Goal: Information Seeking & Learning: Learn about a topic

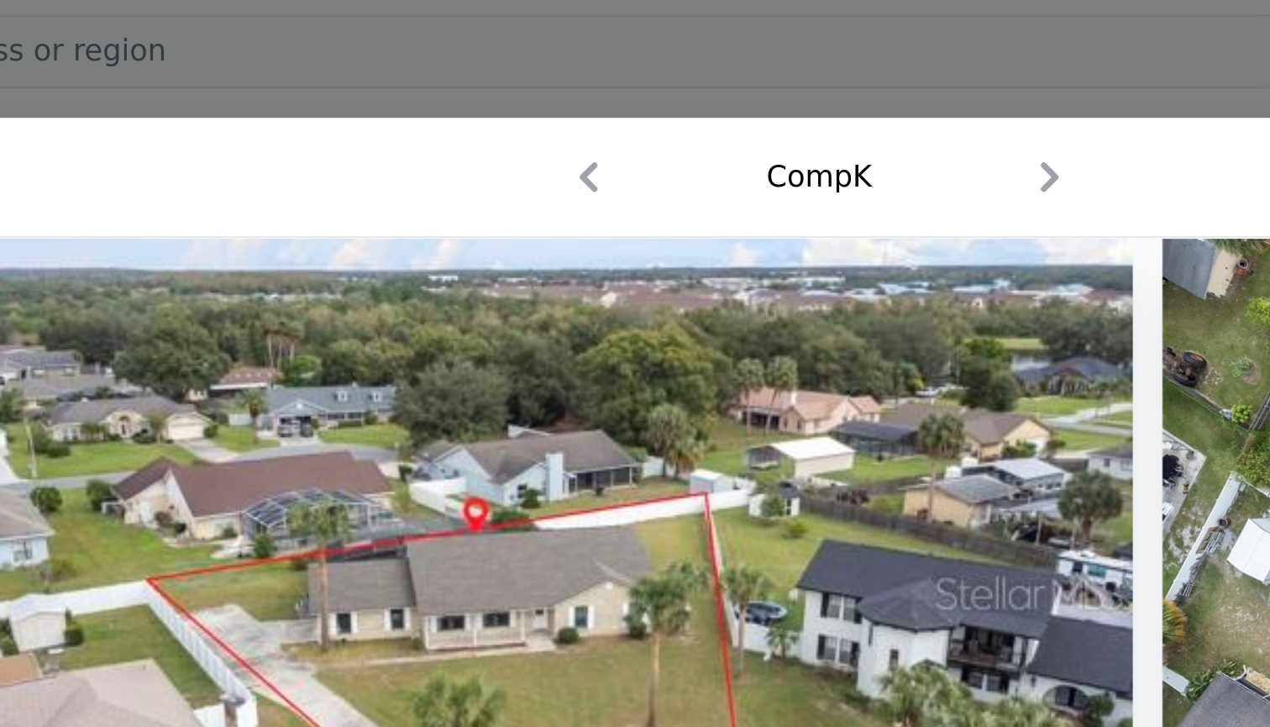
scroll to position [0, 7]
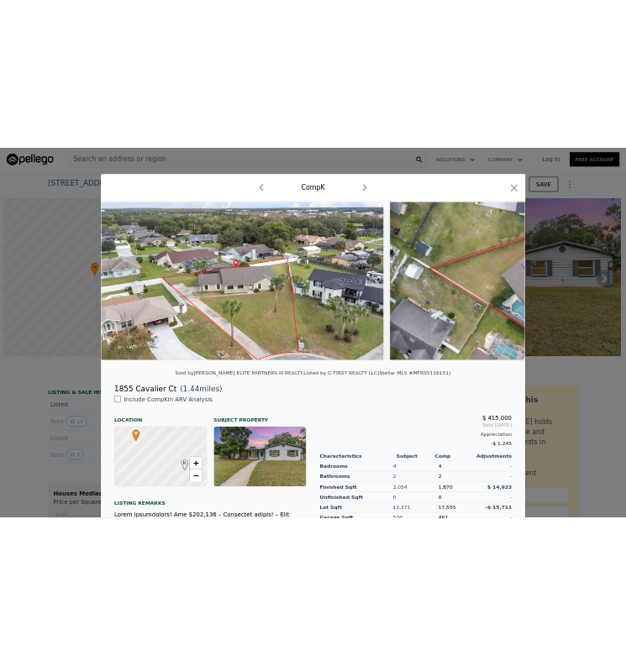
scroll to position [0, 7]
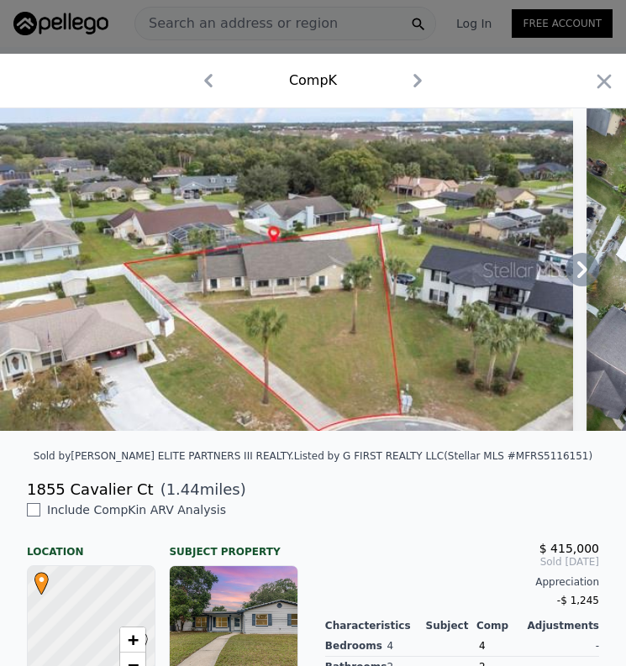
click at [584, 281] on icon at bounding box center [582, 270] width 34 height 34
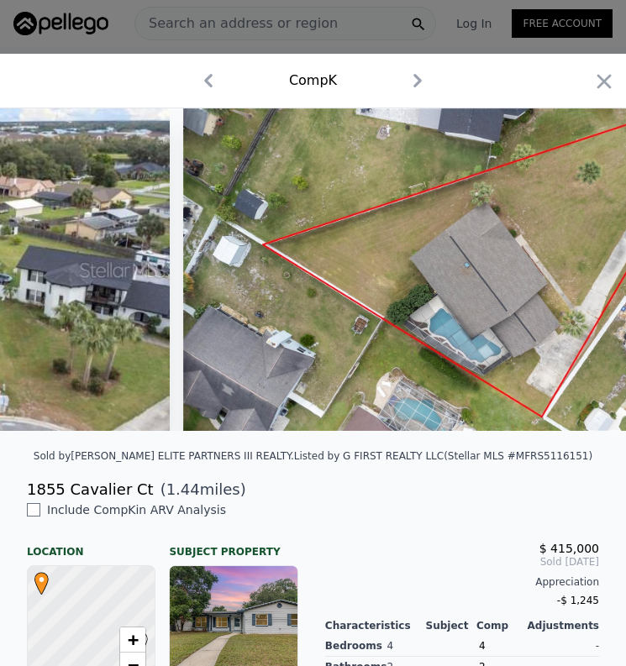
click at [584, 281] on img at bounding box center [470, 269] width 574 height 323
click at [582, 266] on icon at bounding box center [582, 269] width 10 height 17
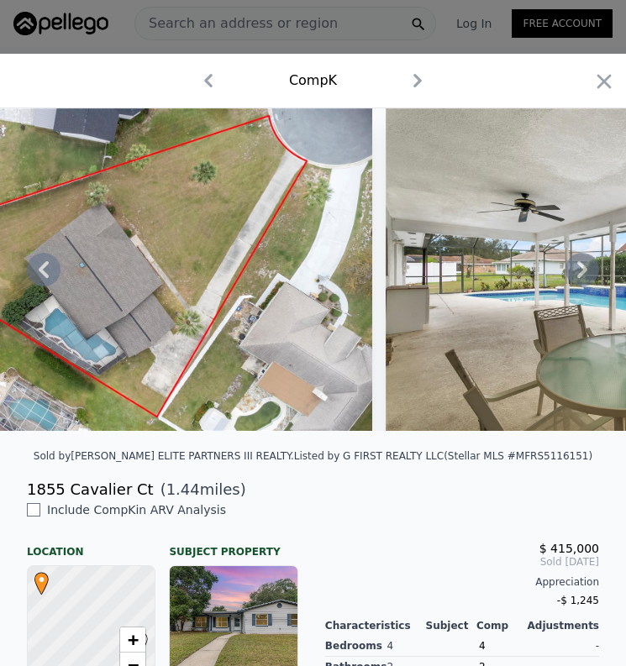
click at [582, 266] on img at bounding box center [628, 269] width 484 height 323
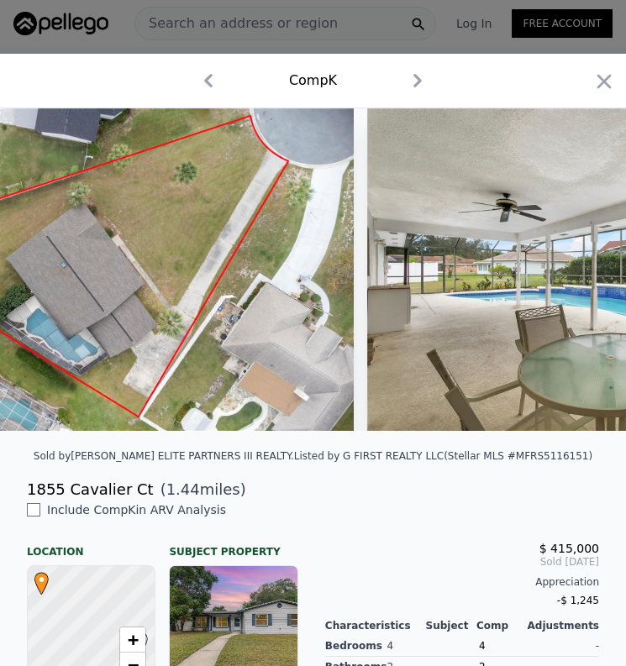
click at [582, 266] on img at bounding box center [609, 269] width 484 height 323
click at [582, 266] on div at bounding box center [313, 269] width 626 height 323
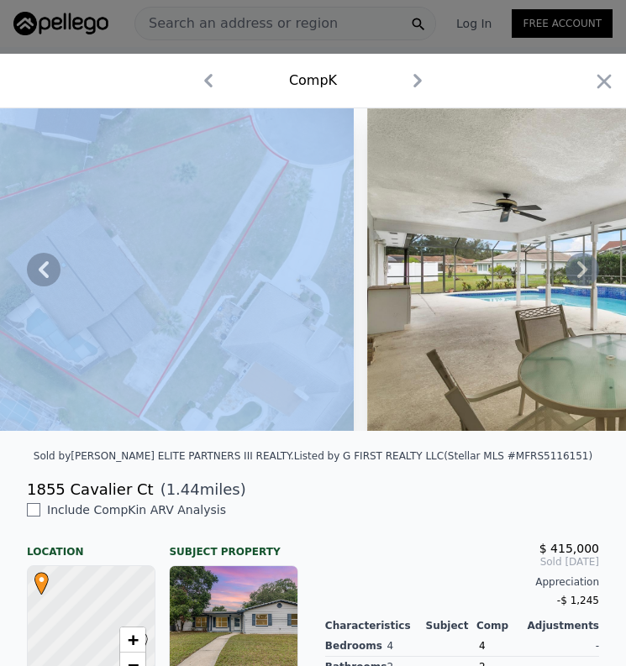
click at [582, 266] on icon at bounding box center [582, 269] width 10 height 17
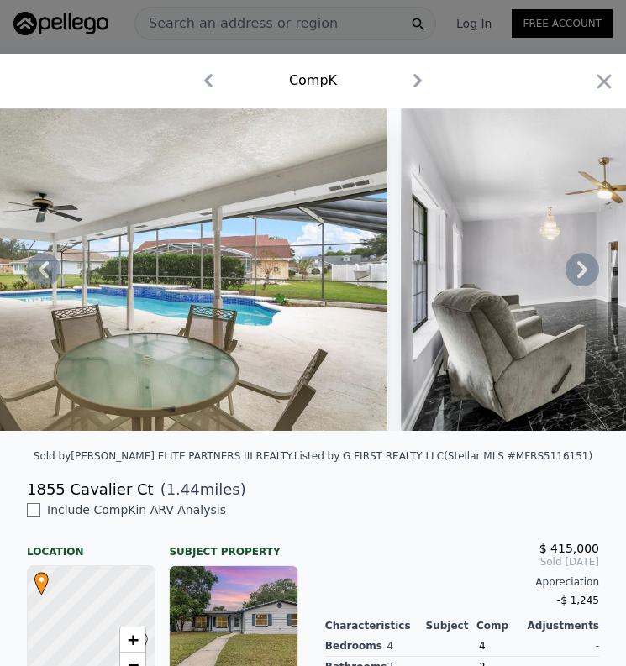
click at [581, 265] on icon at bounding box center [582, 269] width 10 height 17
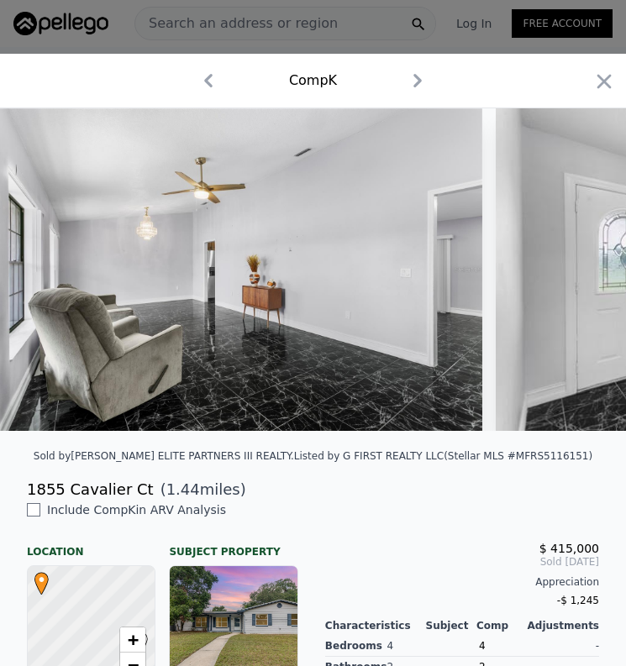
click at [581, 265] on icon at bounding box center [582, 269] width 10 height 17
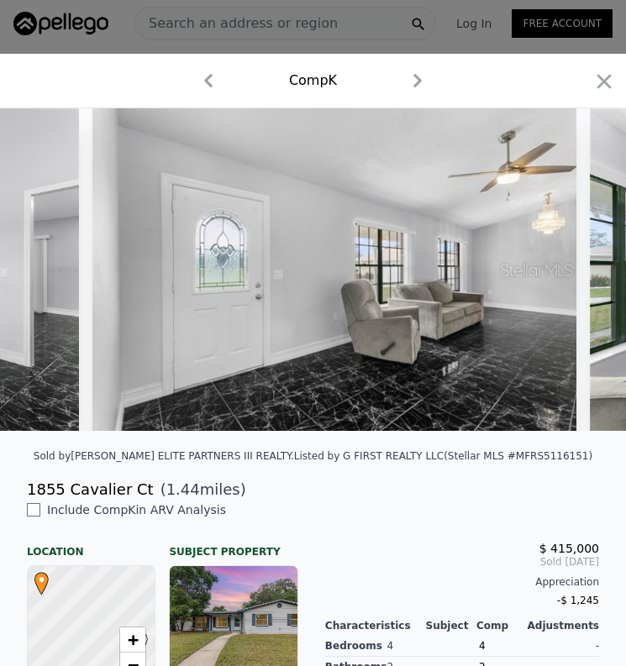
click at [581, 265] on div at bounding box center [313, 269] width 626 height 323
click at [580, 273] on icon at bounding box center [582, 270] width 34 height 34
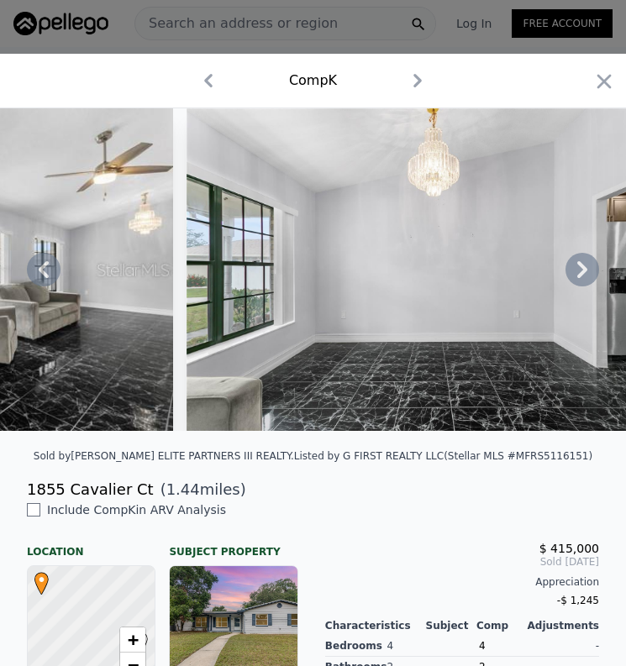
click at [580, 273] on icon at bounding box center [582, 270] width 34 height 34
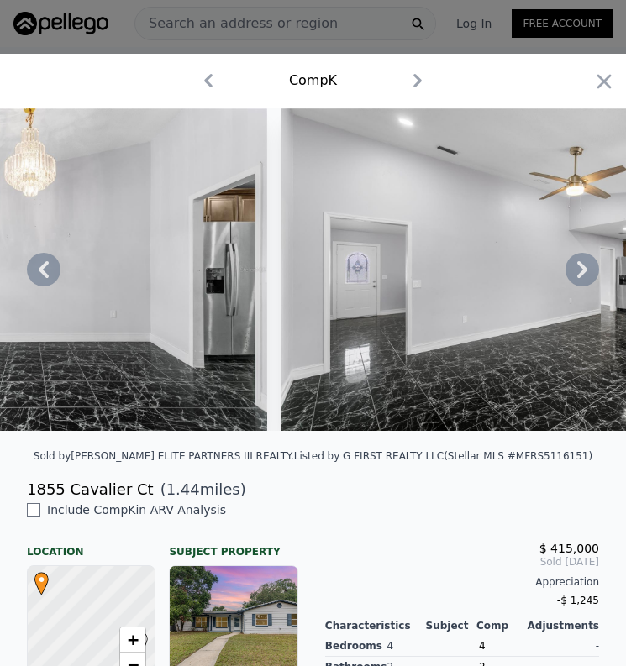
click at [580, 273] on icon at bounding box center [582, 270] width 34 height 34
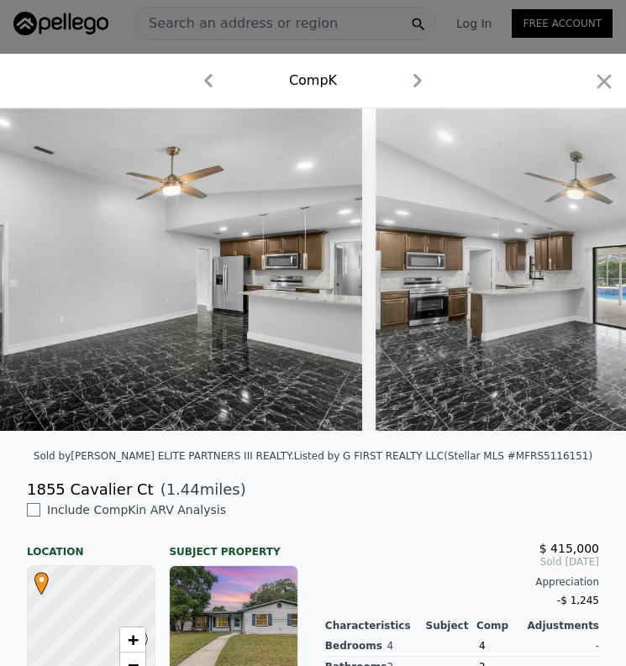
click at [580, 273] on img at bounding box center [618, 269] width 484 height 323
click at [580, 273] on icon at bounding box center [582, 270] width 34 height 34
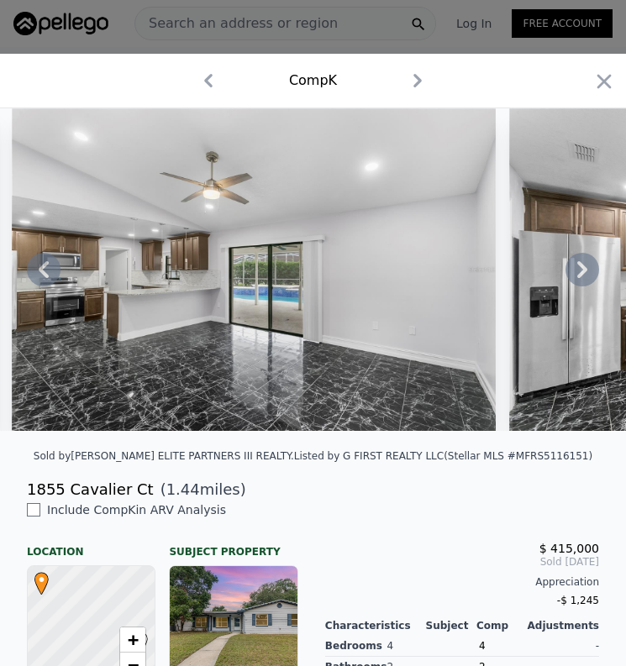
click at [580, 273] on div at bounding box center [313, 269] width 626 height 323
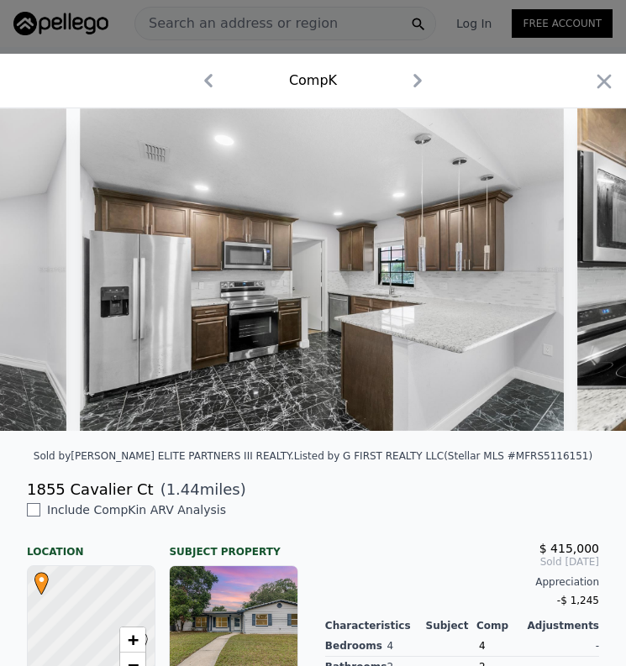
click at [580, 273] on div at bounding box center [313, 269] width 626 height 323
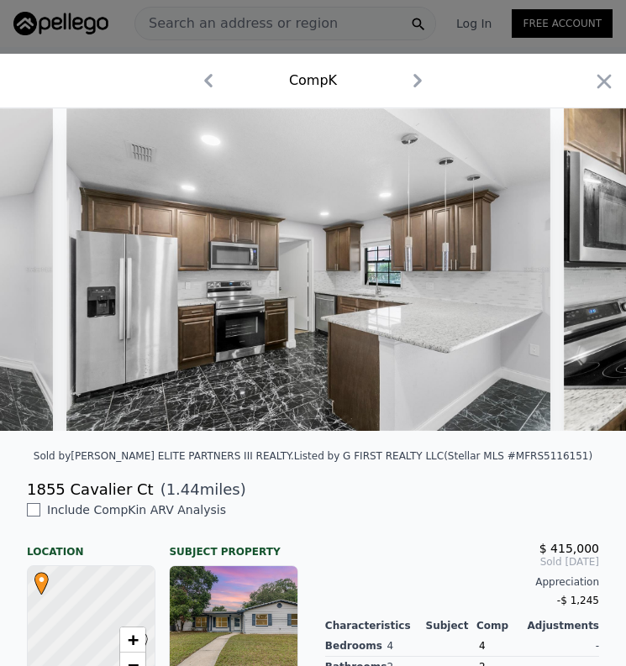
click at [580, 273] on icon at bounding box center [582, 270] width 34 height 34
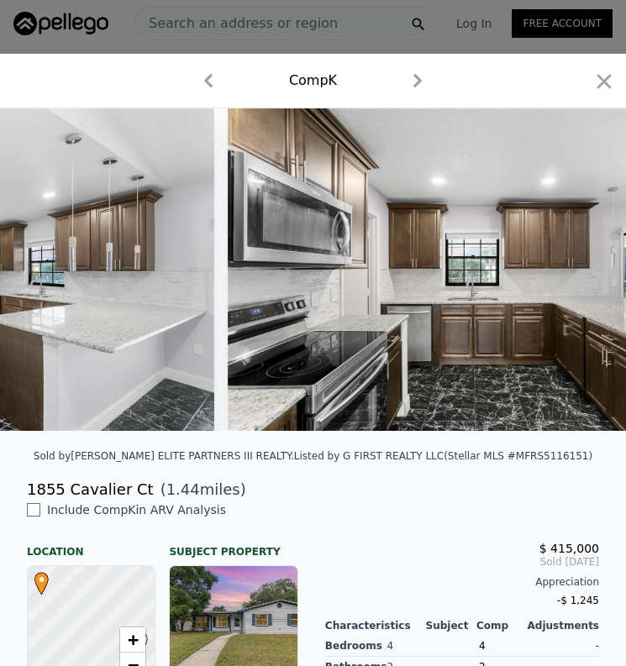
scroll to position [0, 4497]
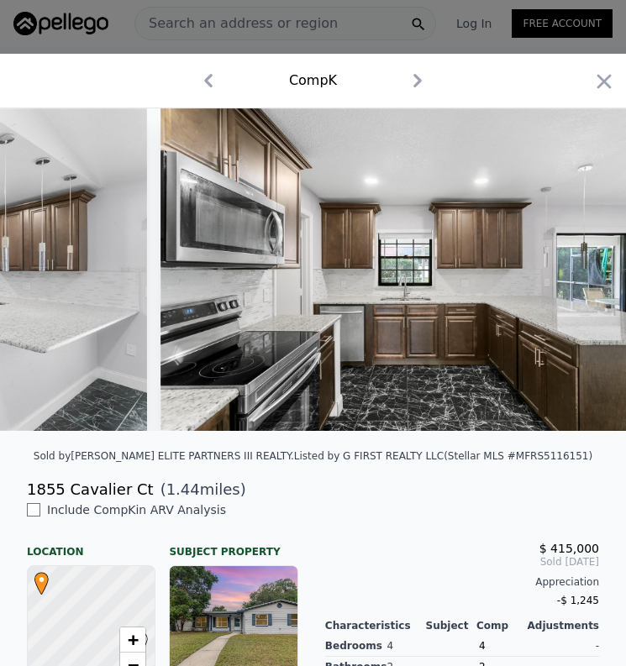
click at [580, 273] on img at bounding box center [402, 269] width 484 height 323
click at [580, 273] on div at bounding box center [313, 269] width 626 height 323
click at [415, 445] on div "Sold by [PERSON_NAME] ELITE PARTNERS III REALTY . Listed by G FIRST REALTY LLC …" at bounding box center [313, 461] width 626 height 34
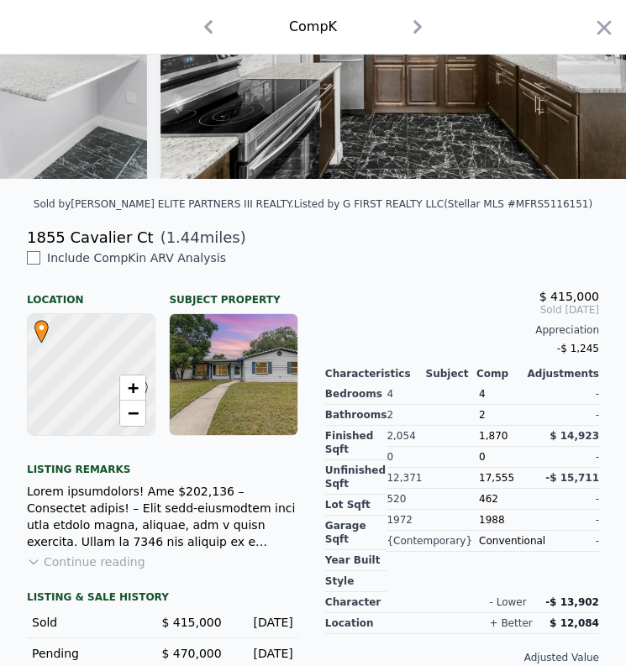
scroll to position [174, 0]
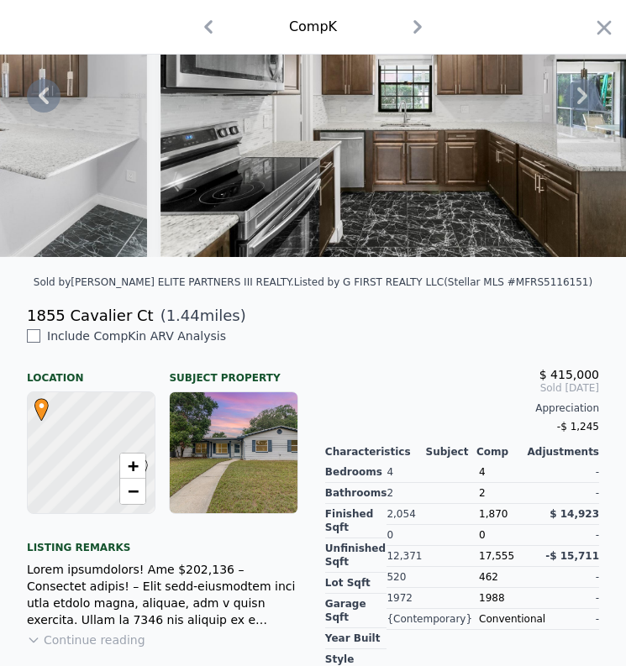
click at [594, 91] on icon at bounding box center [582, 96] width 34 height 34
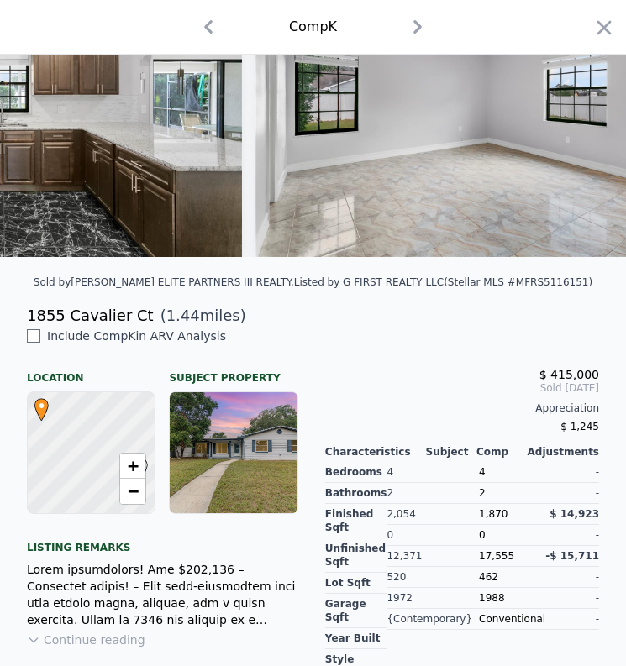
click at [594, 91] on img at bounding box center [497, 95] width 484 height 323
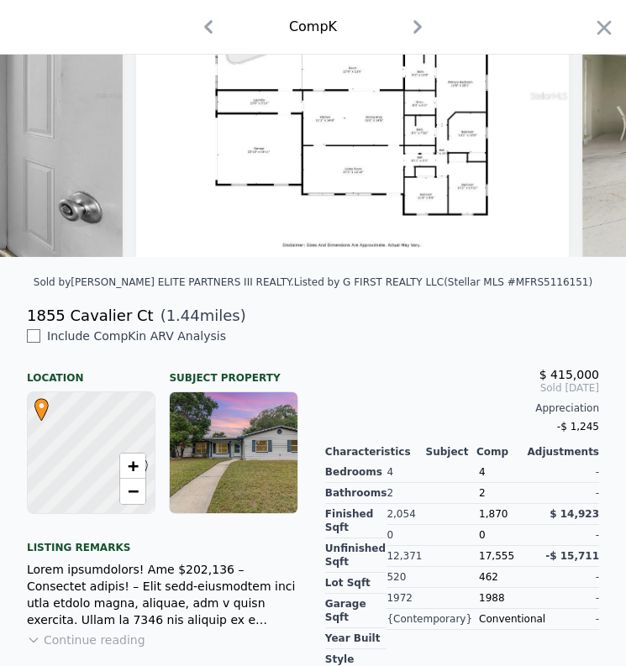
scroll to position [0, 8503]
drag, startPoint x: 452, startPoint y: 319, endPoint x: 467, endPoint y: 382, distance: 64.8
click at [467, 382] on div "Sold by [PERSON_NAME] ELITE PARTNERS III REALTY . Listed by G FIRST REALTY LLC …" at bounding box center [313, 376] width 626 height 884
click at [472, 316] on div "1855 Cavalier Ct ( 1.44 miles)" at bounding box center [312, 316] width 599 height 24
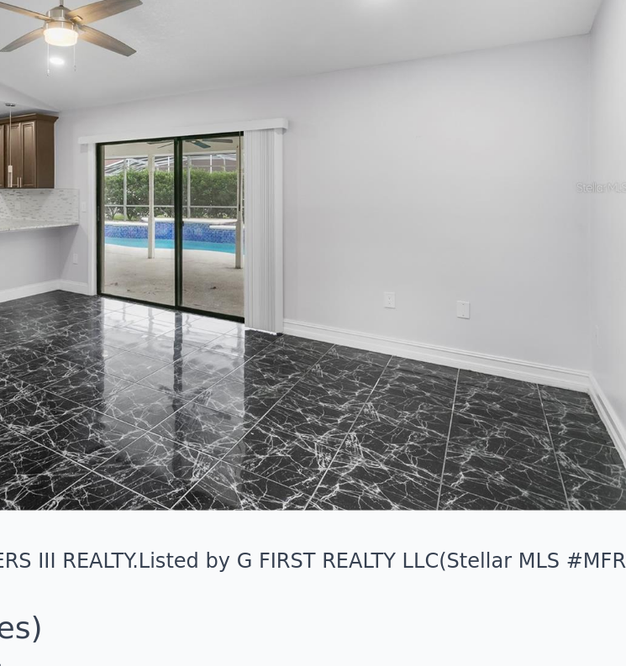
scroll to position [0, 3605]
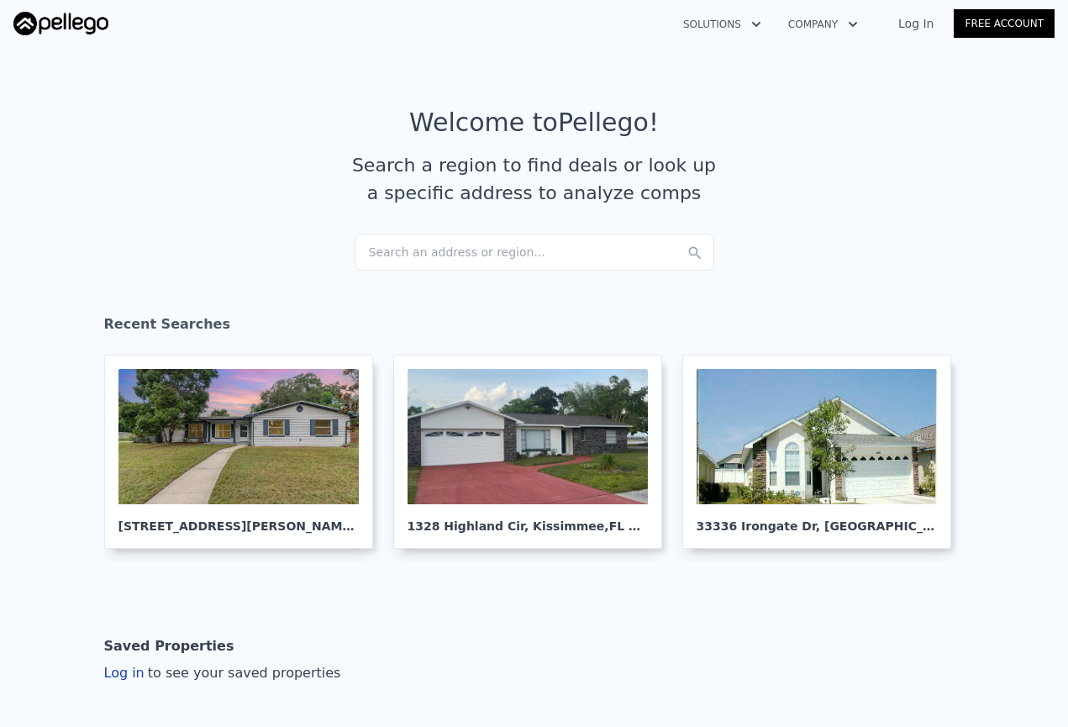
click at [236, 139] on article "Welcome to Pellego ! Search a region to find deals or look up a specific addres…" at bounding box center [533, 171] width 1041 height 126
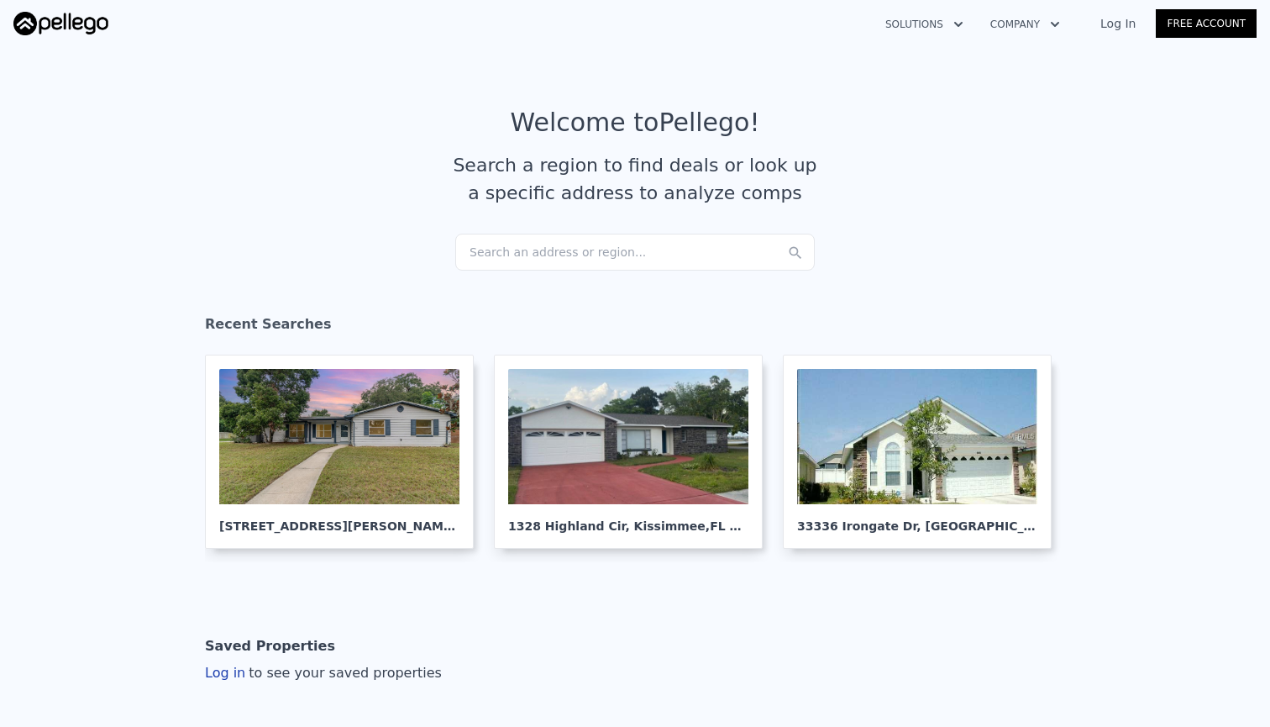
click at [578, 246] on div "Search an address or region..." at bounding box center [635, 252] width 360 height 37
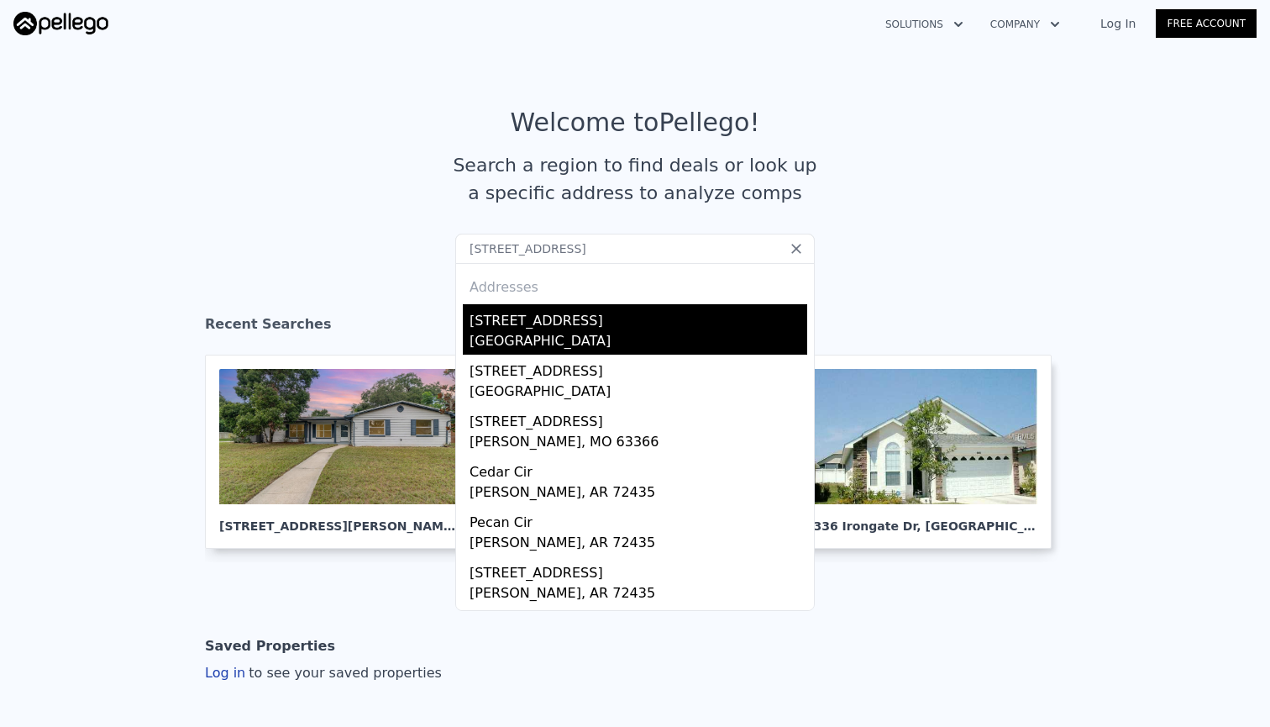
type input "[STREET_ADDRESS]"
click at [541, 343] on div "Osceola County, FL 34744" at bounding box center [639, 343] width 338 height 24
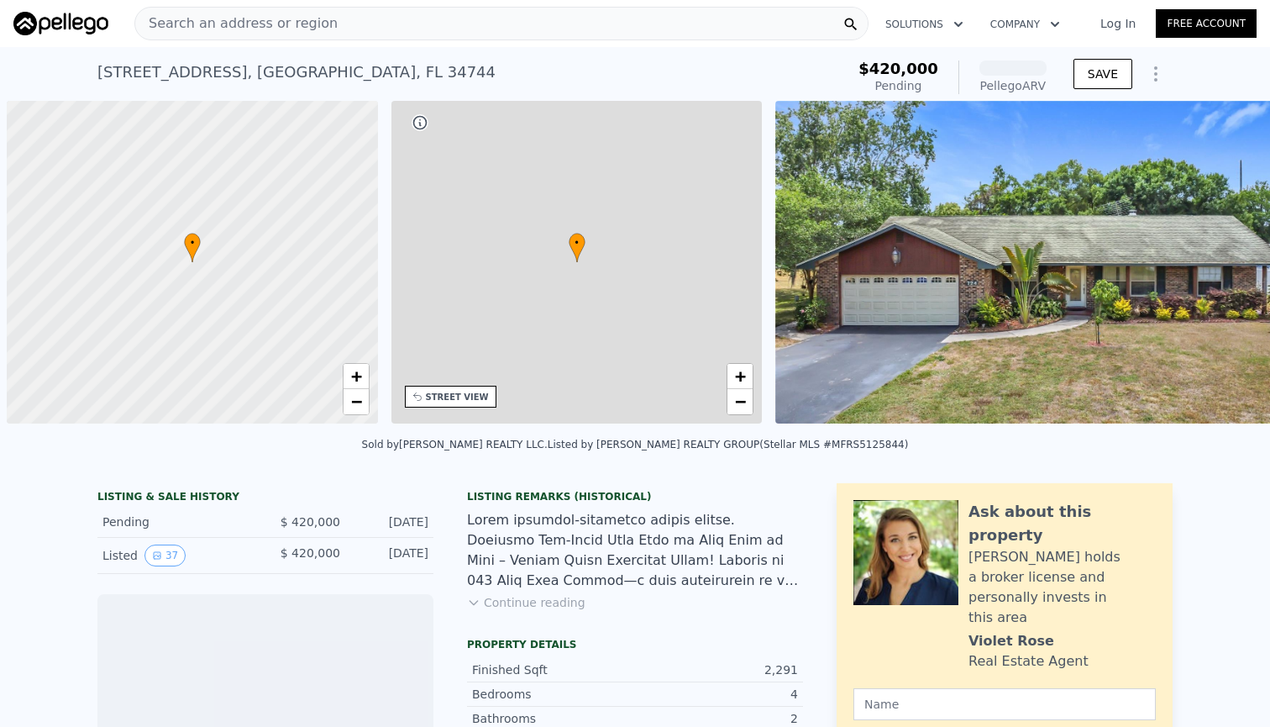
scroll to position [0, 7]
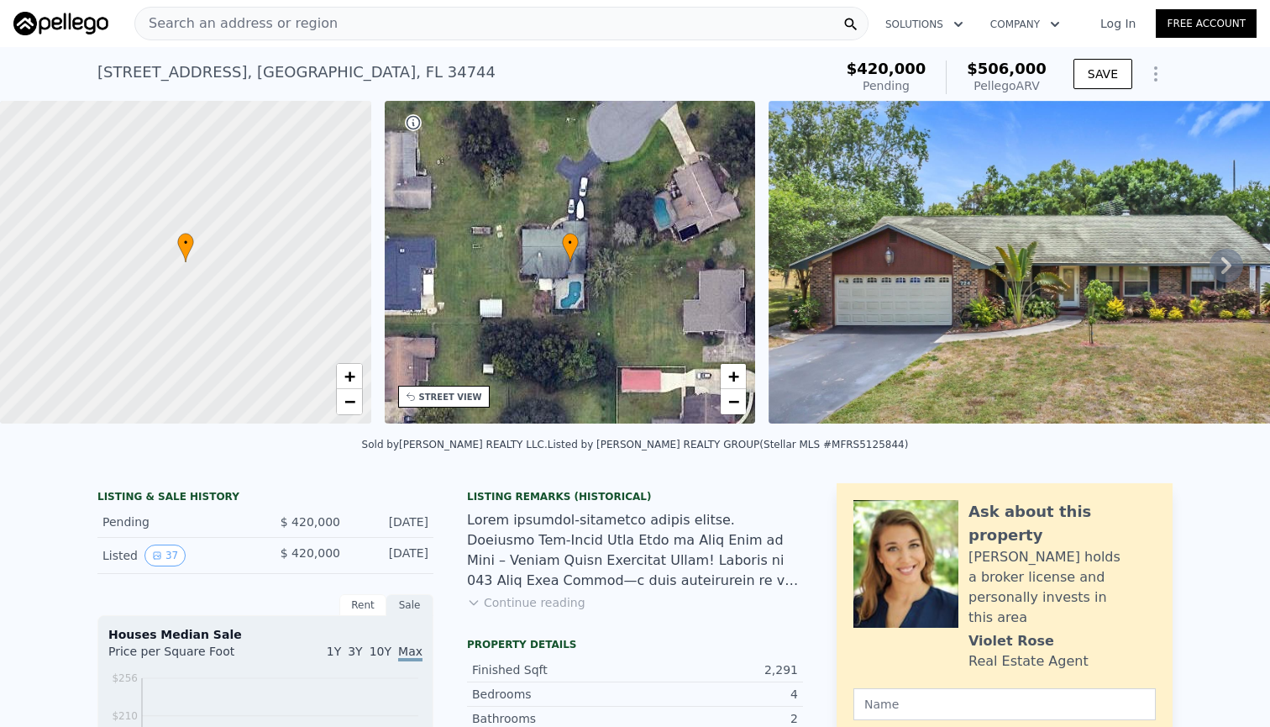
click at [1067, 260] on icon at bounding box center [1227, 265] width 10 height 17
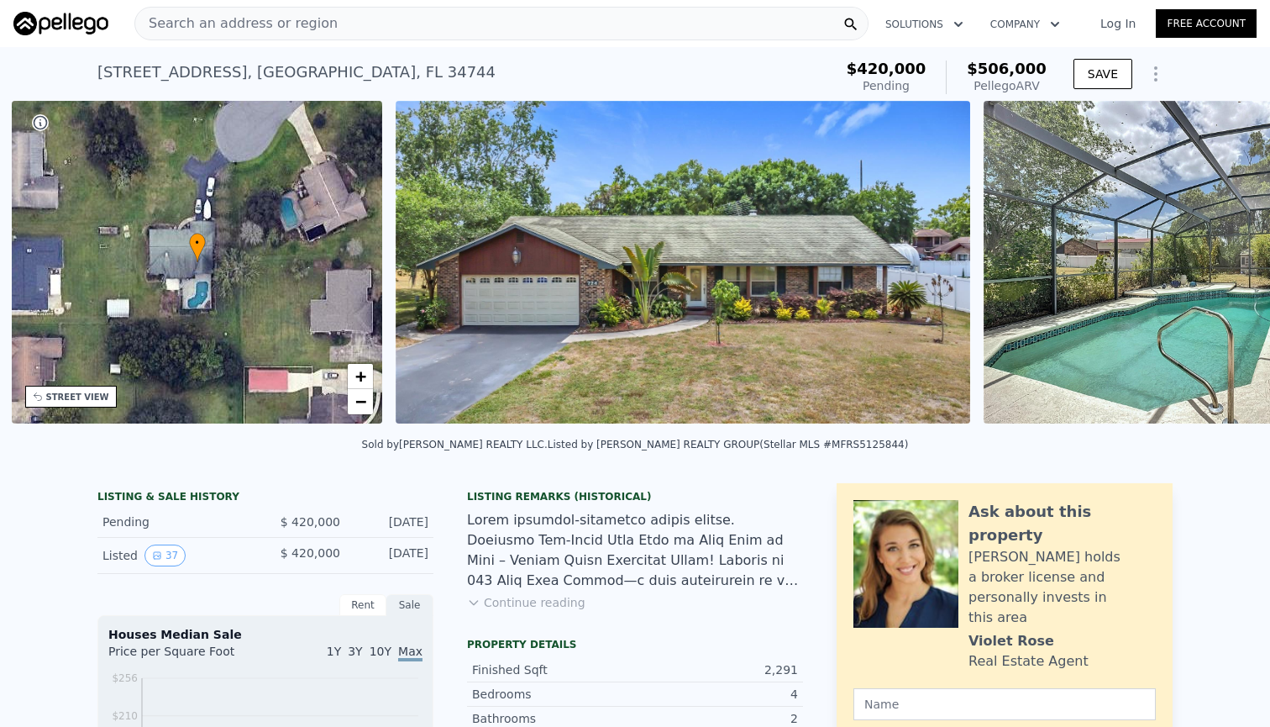
scroll to position [0, 392]
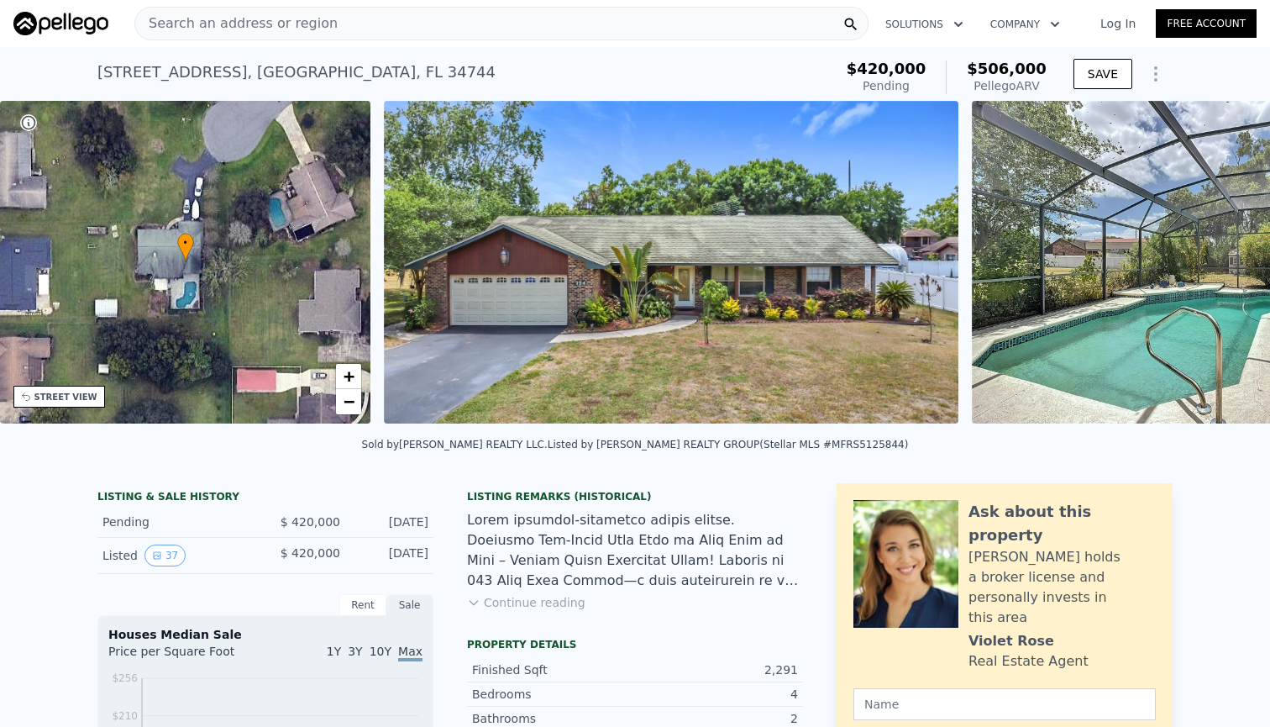
click at [1067, 260] on div "• + − • + − STREET VIEW Loading... SATELLITE VIEW" at bounding box center [635, 265] width 1270 height 329
click at [1067, 263] on icon at bounding box center [1227, 265] width 10 height 17
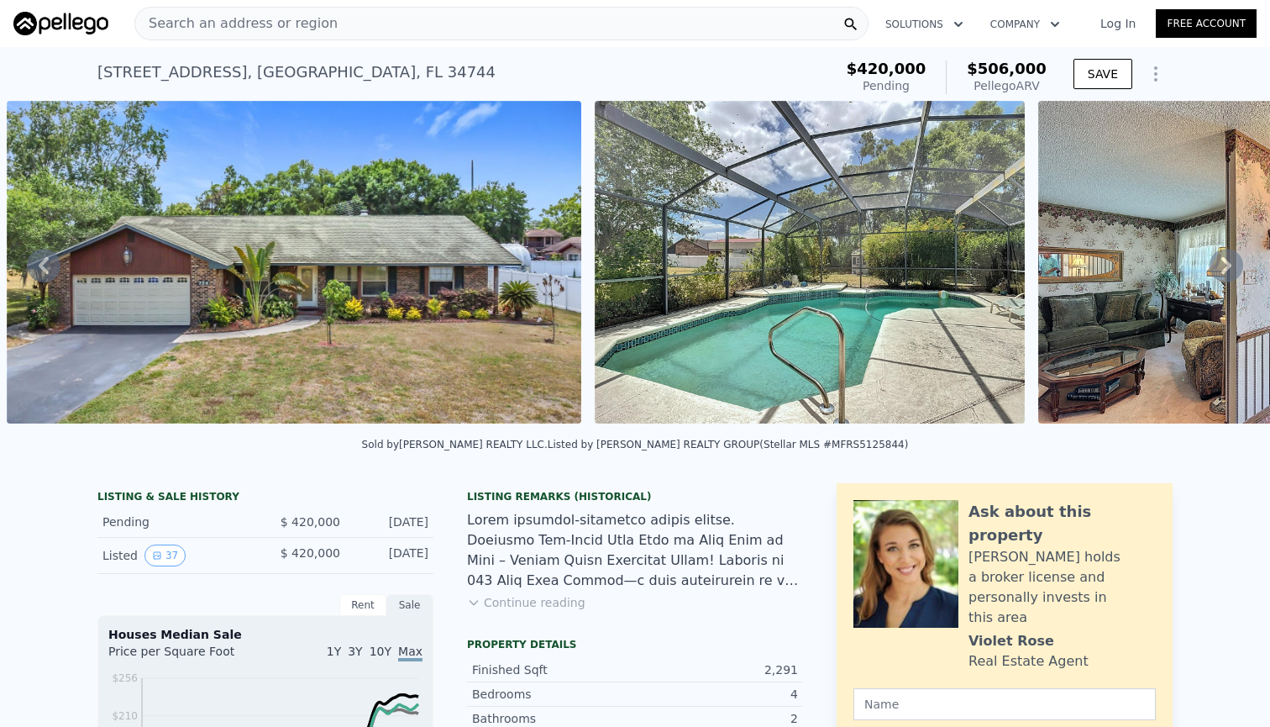
click at [1067, 269] on icon at bounding box center [1227, 266] width 34 height 34
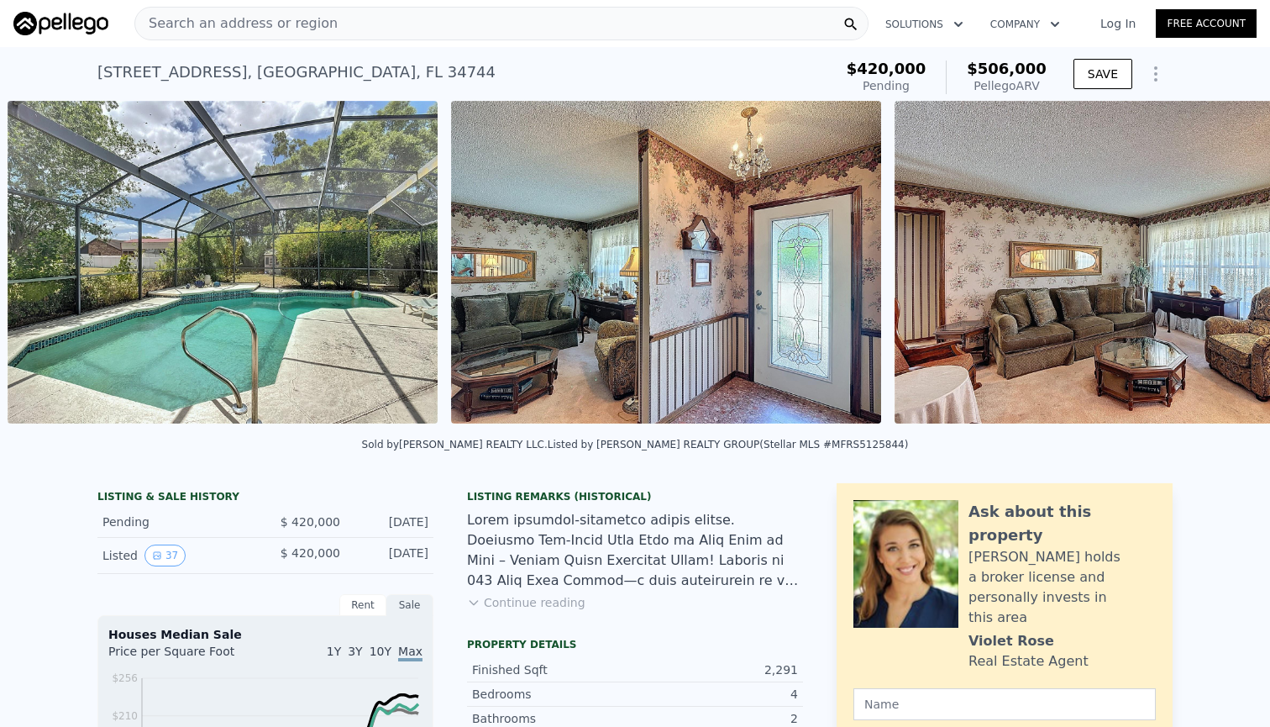
scroll to position [0, 1357]
click at [1067, 269] on icon at bounding box center [1227, 266] width 34 height 34
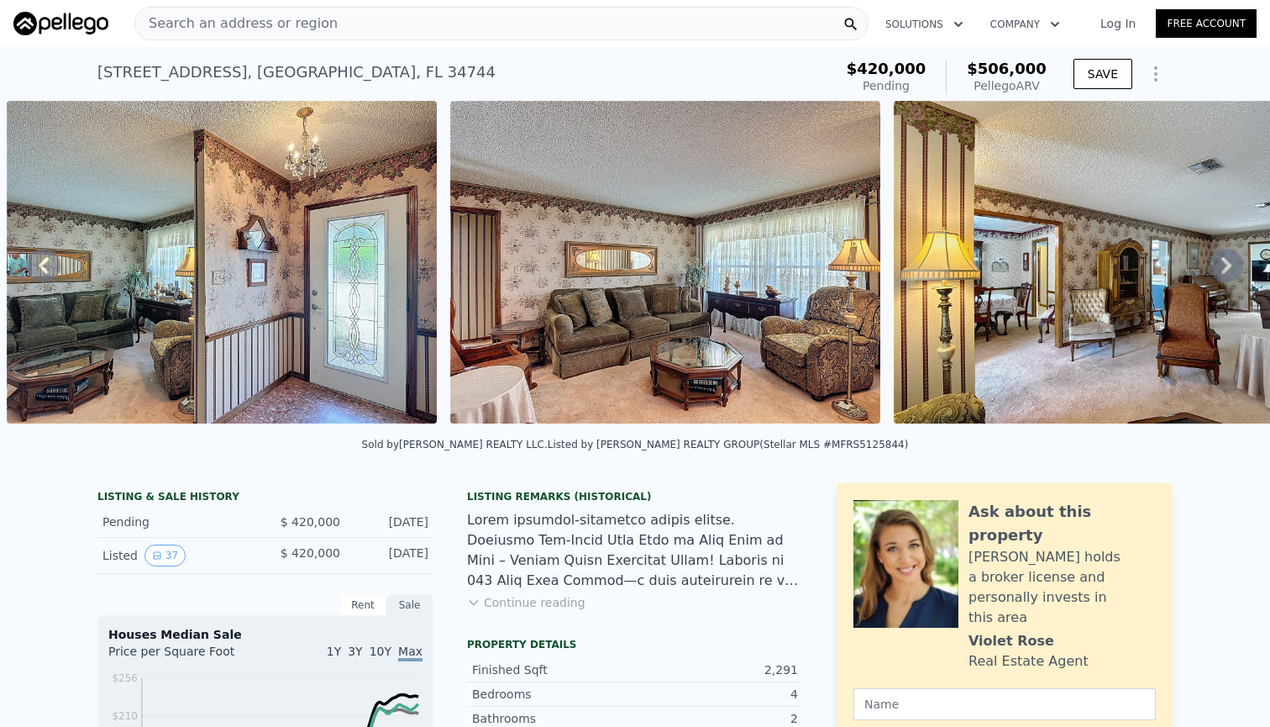
click at [1067, 269] on icon at bounding box center [1227, 266] width 34 height 34
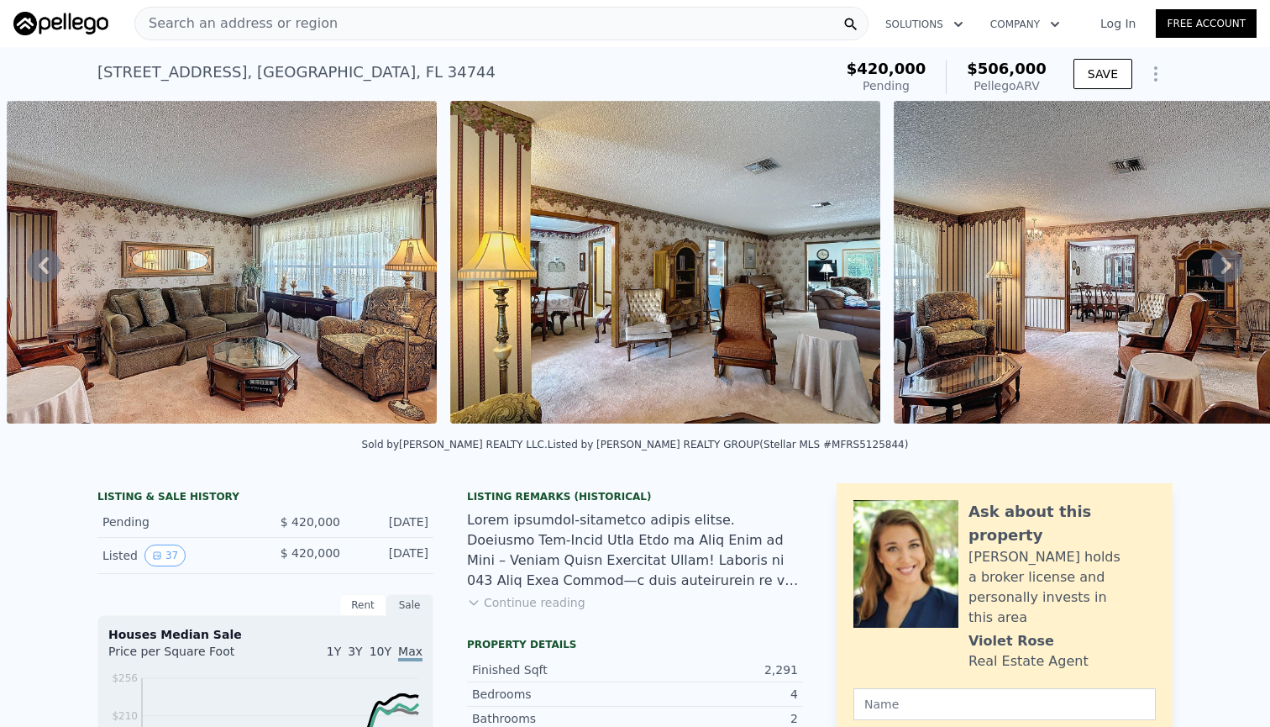
click at [1067, 269] on icon at bounding box center [1227, 266] width 34 height 34
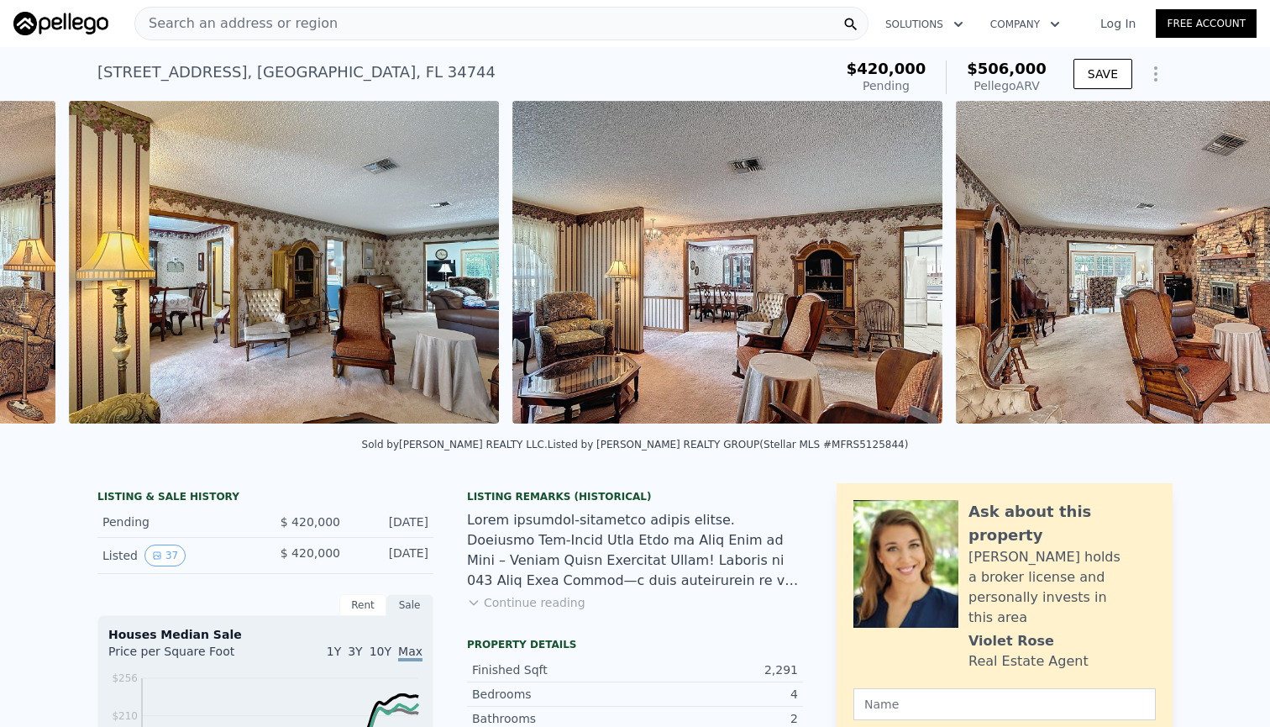
scroll to position [0, 2688]
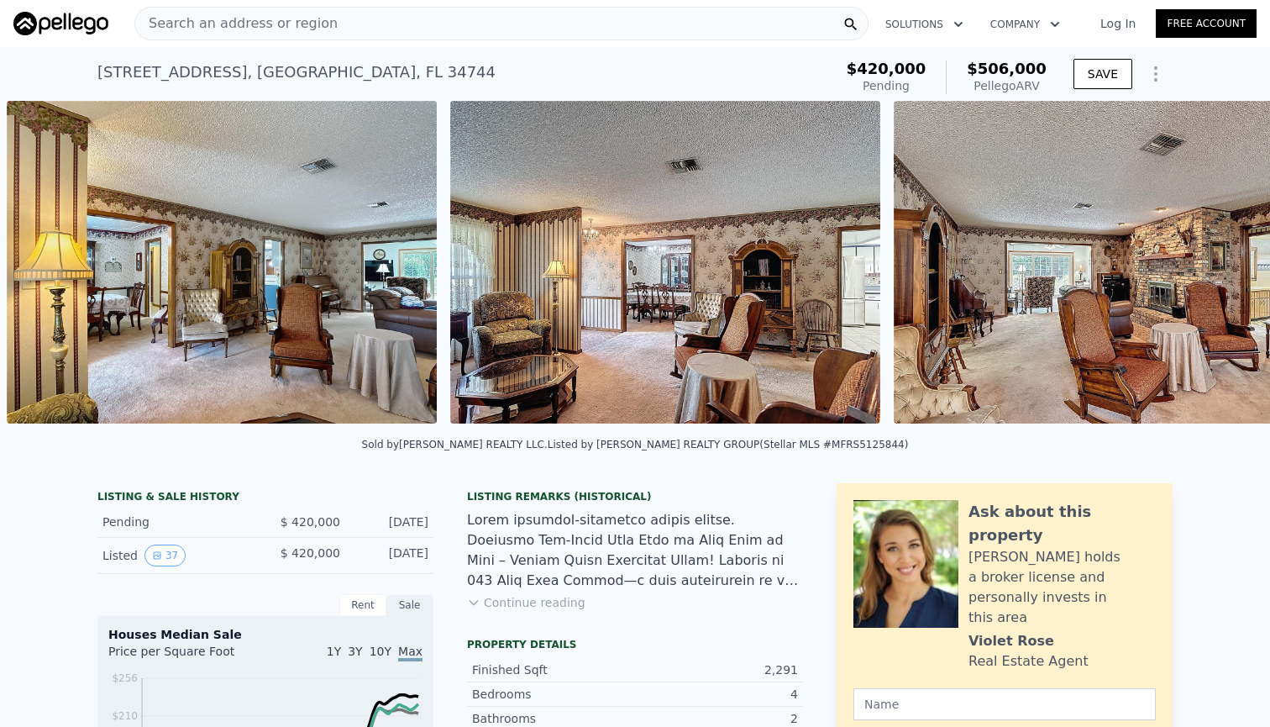
click at [1067, 269] on div "• + − • + − STREET VIEW Loading... SATELLITE VIEW" at bounding box center [635, 265] width 1270 height 329
click at [1067, 269] on icon at bounding box center [1227, 266] width 34 height 34
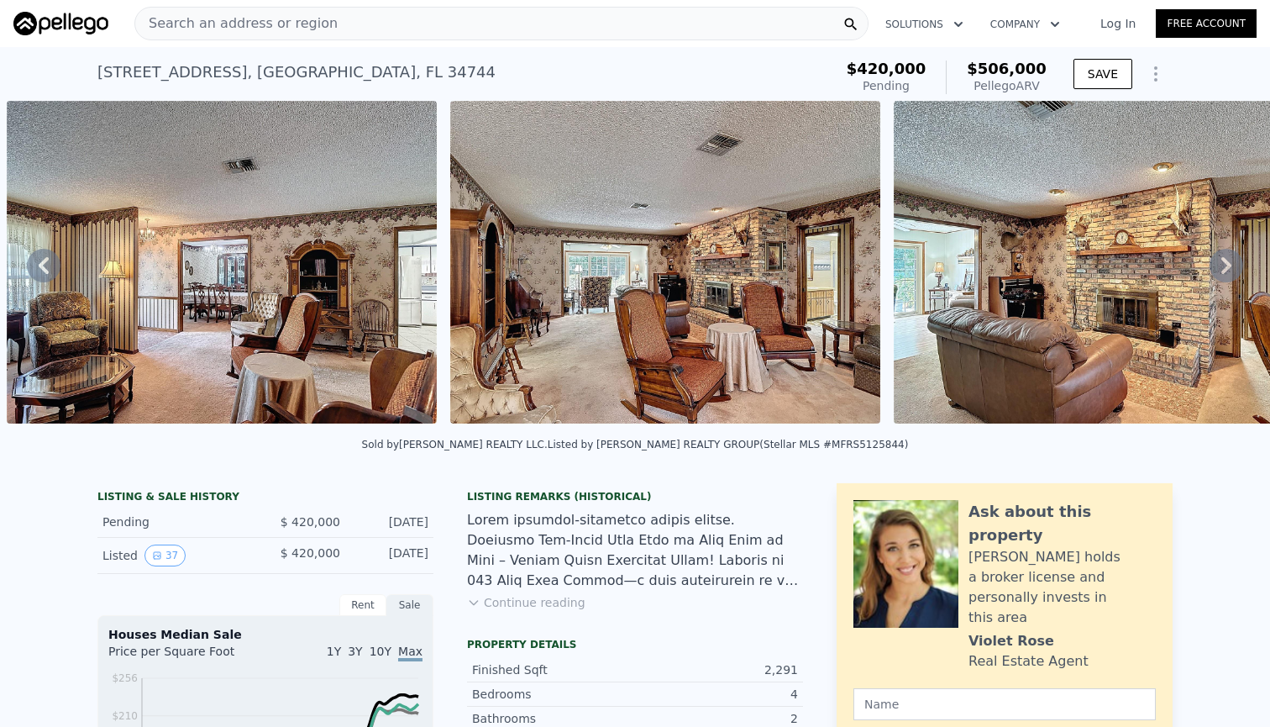
click at [1067, 269] on icon at bounding box center [1227, 266] width 34 height 34
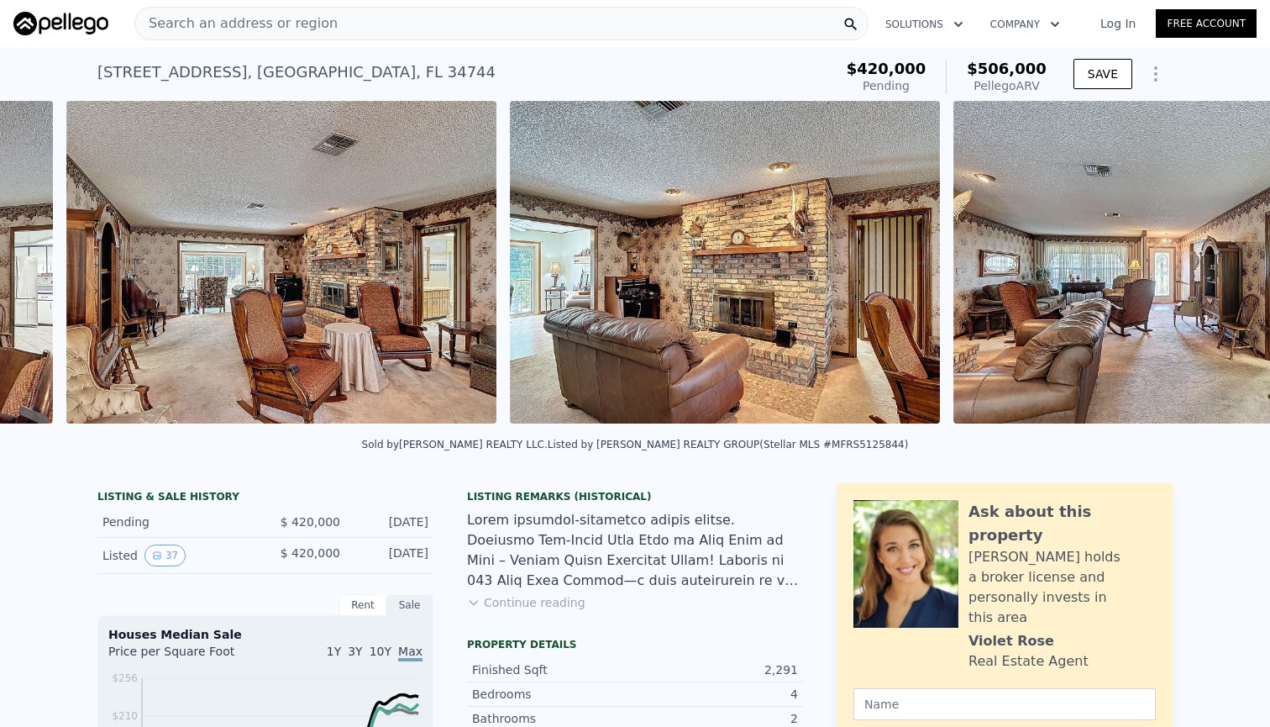
scroll to position [0, 3575]
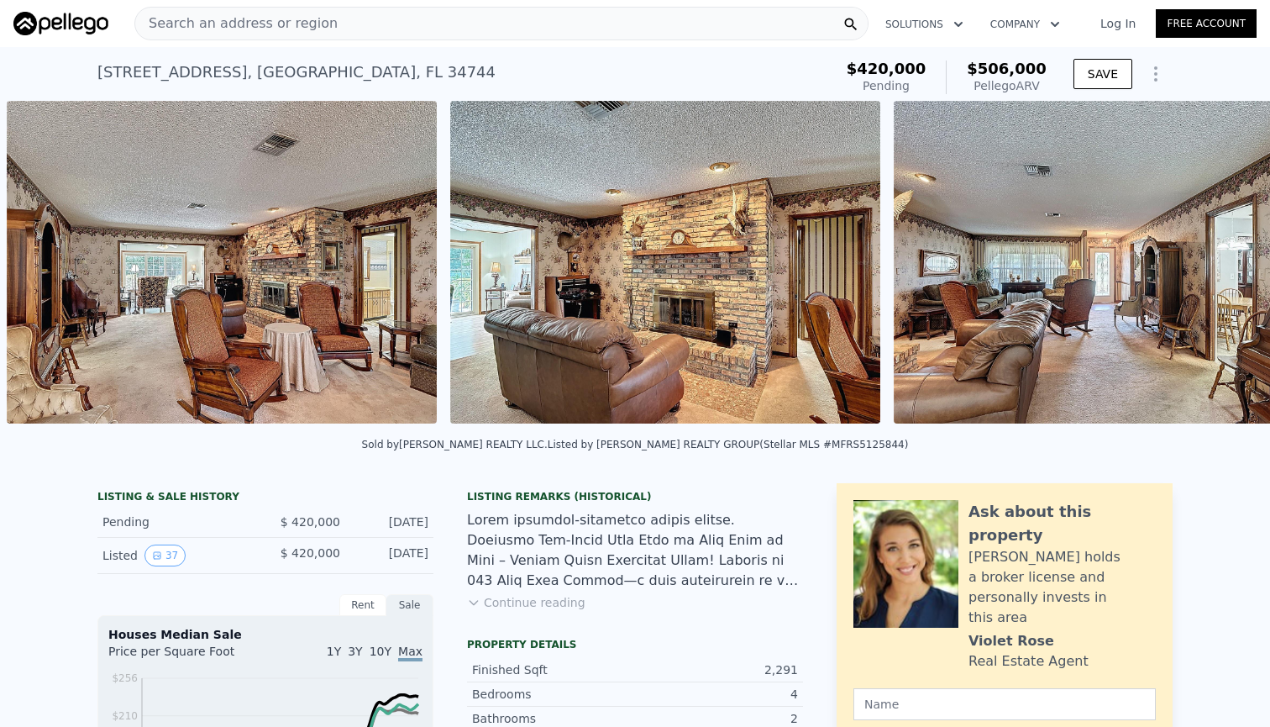
click at [1067, 269] on div "• + − • + − STREET VIEW Loading... SATELLITE VIEW" at bounding box center [635, 265] width 1270 height 329
click at [1067, 269] on icon at bounding box center [1227, 266] width 34 height 34
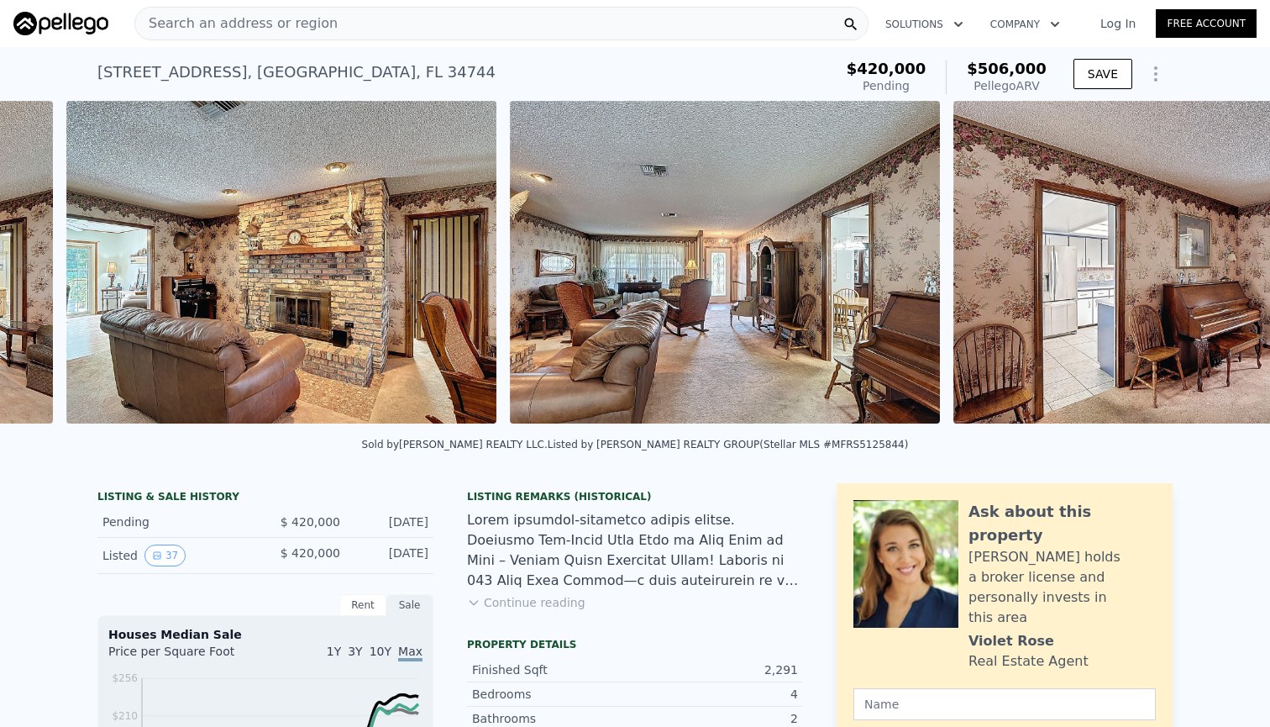
scroll to position [0, 4019]
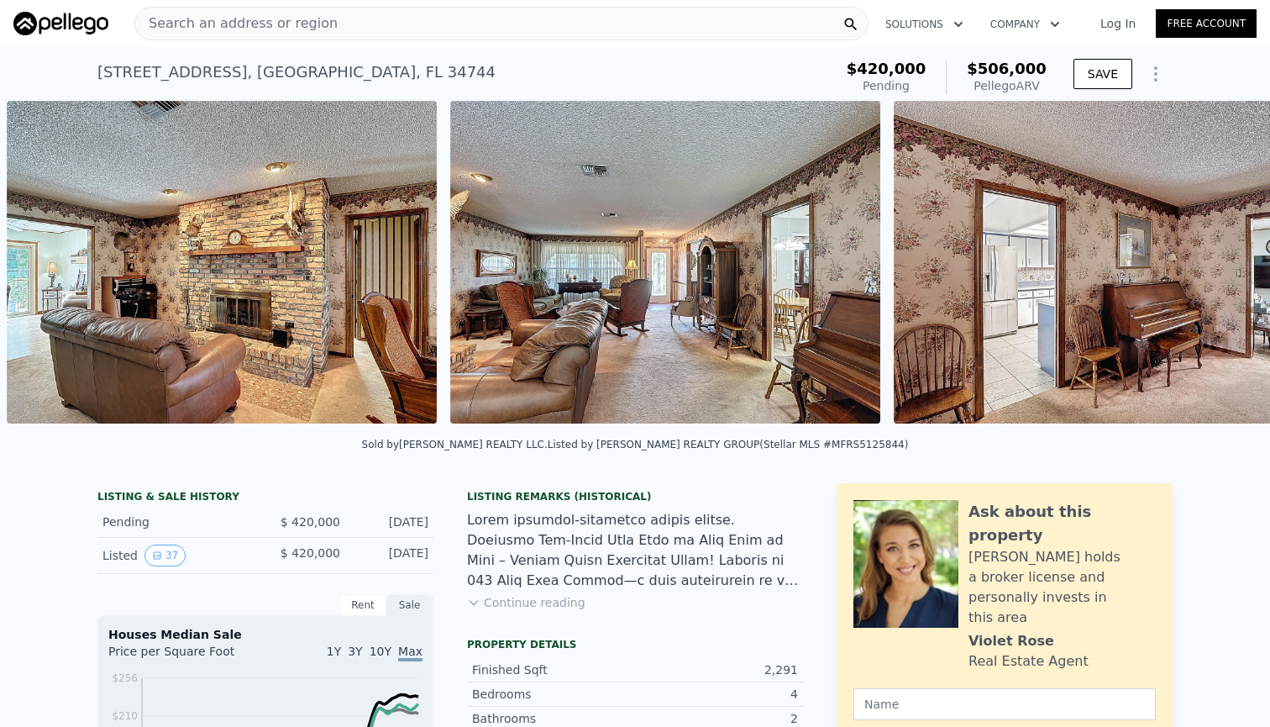
click at [1067, 269] on div "• + − • + − STREET VIEW Loading... SATELLITE VIEW" at bounding box center [635, 265] width 1270 height 329
click at [1067, 269] on icon at bounding box center [1227, 266] width 34 height 34
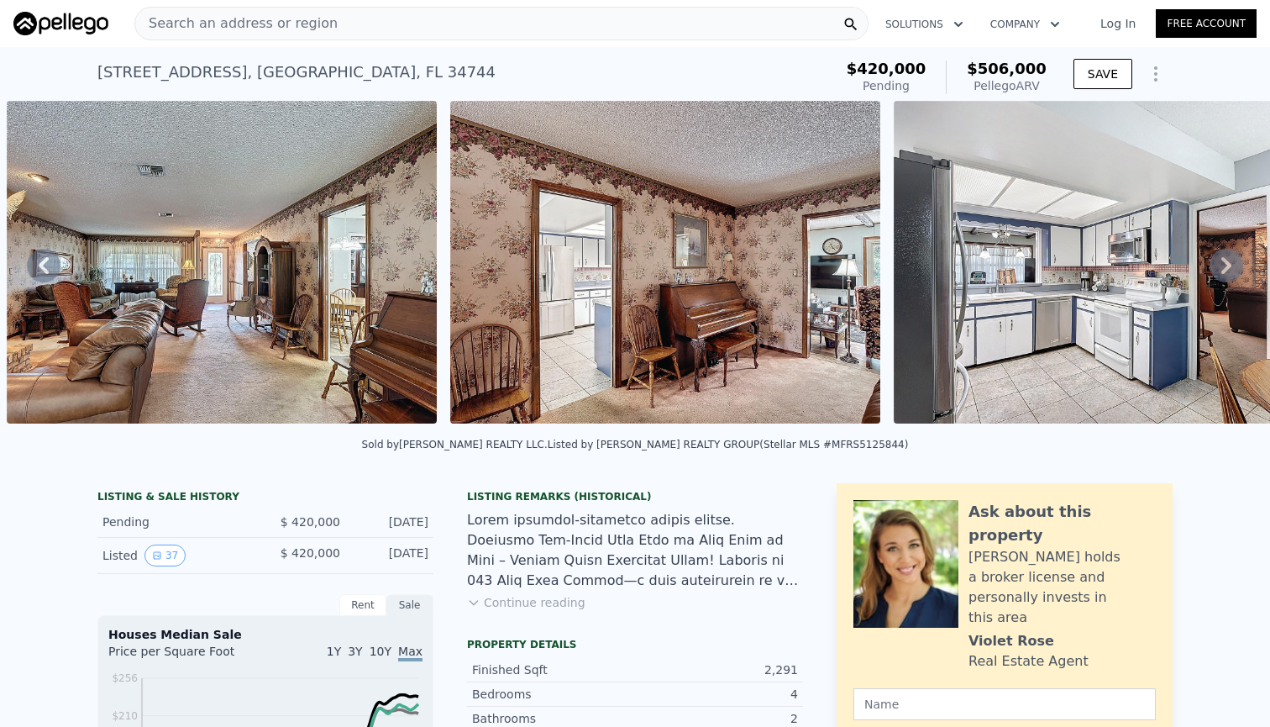
click at [1067, 269] on icon at bounding box center [1227, 266] width 34 height 34
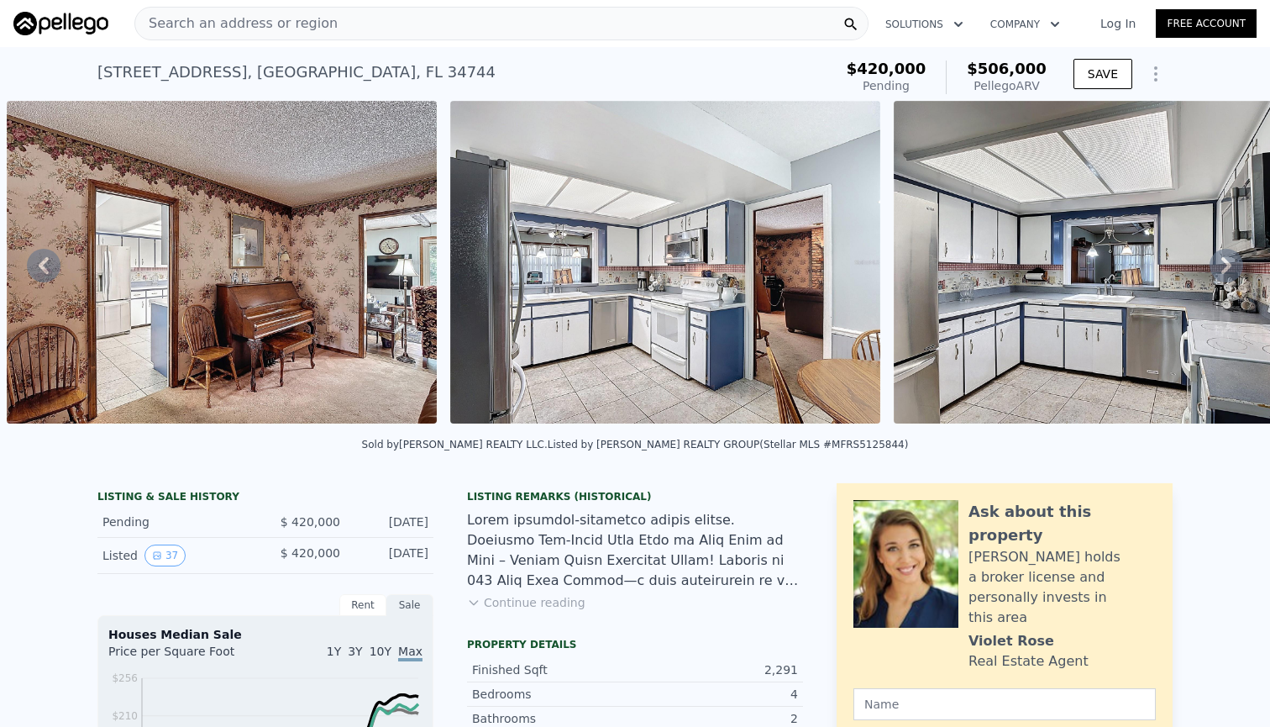
click at [1067, 269] on icon at bounding box center [1227, 266] width 34 height 34
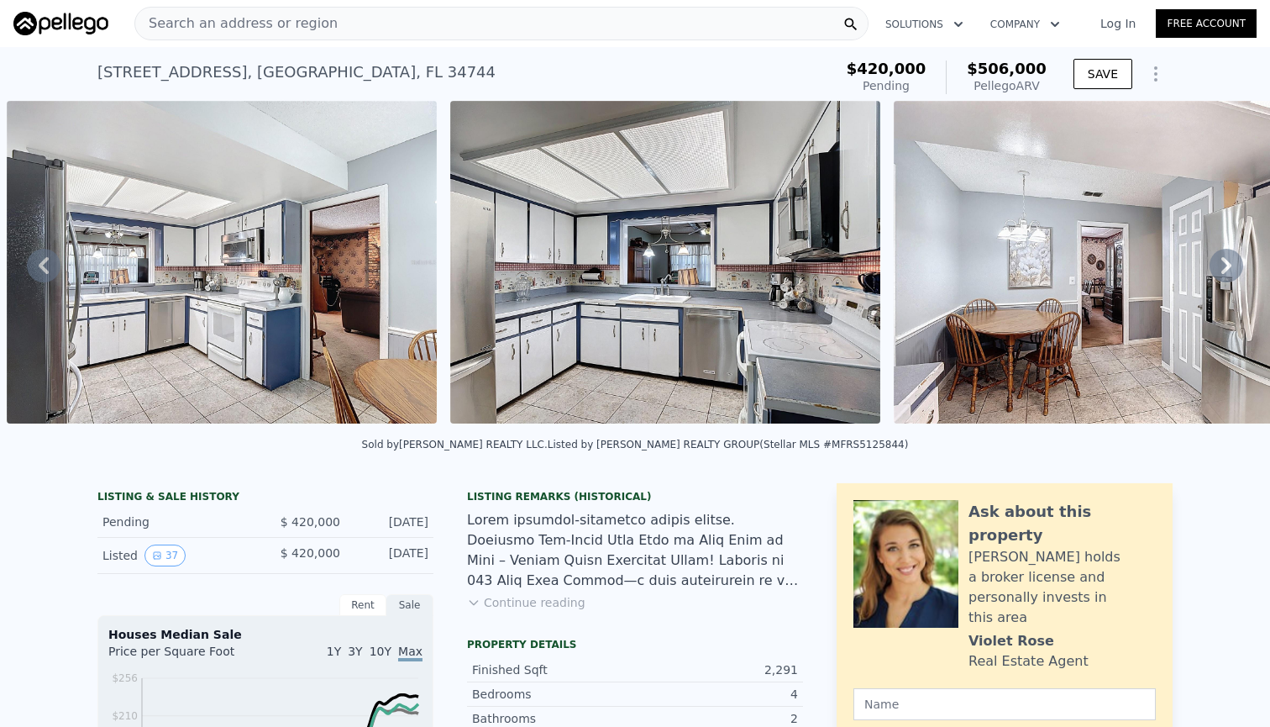
click at [1067, 269] on icon at bounding box center [1227, 266] width 34 height 34
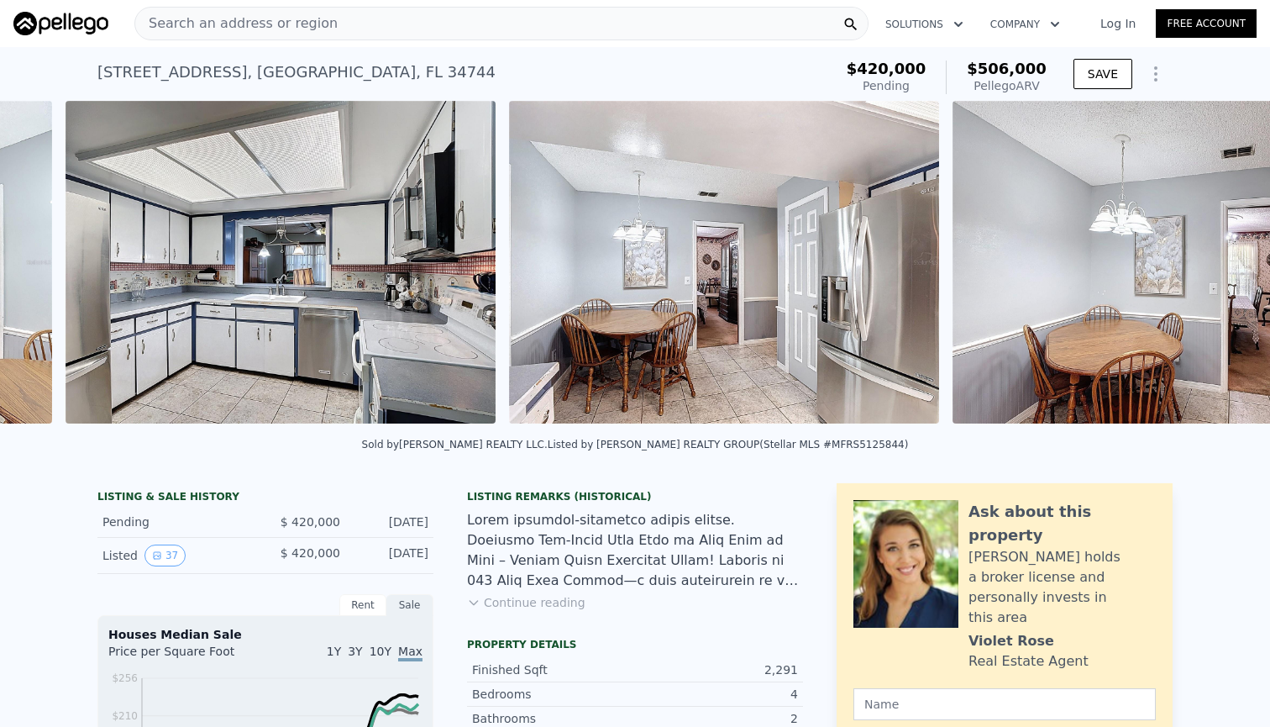
scroll to position [0, 5793]
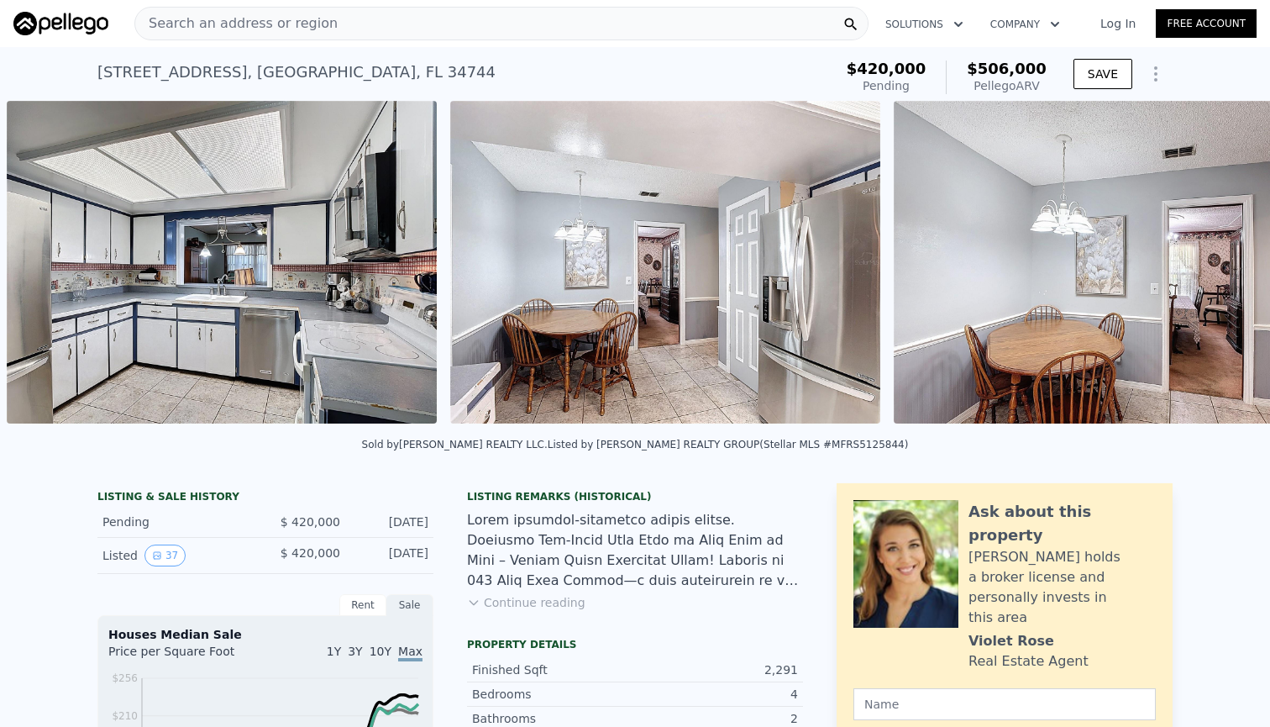
click at [1067, 269] on div "• + − • + − STREET VIEW Loading... SATELLITE VIEW" at bounding box center [635, 265] width 1270 height 329
click at [1067, 269] on icon at bounding box center [1227, 266] width 34 height 34
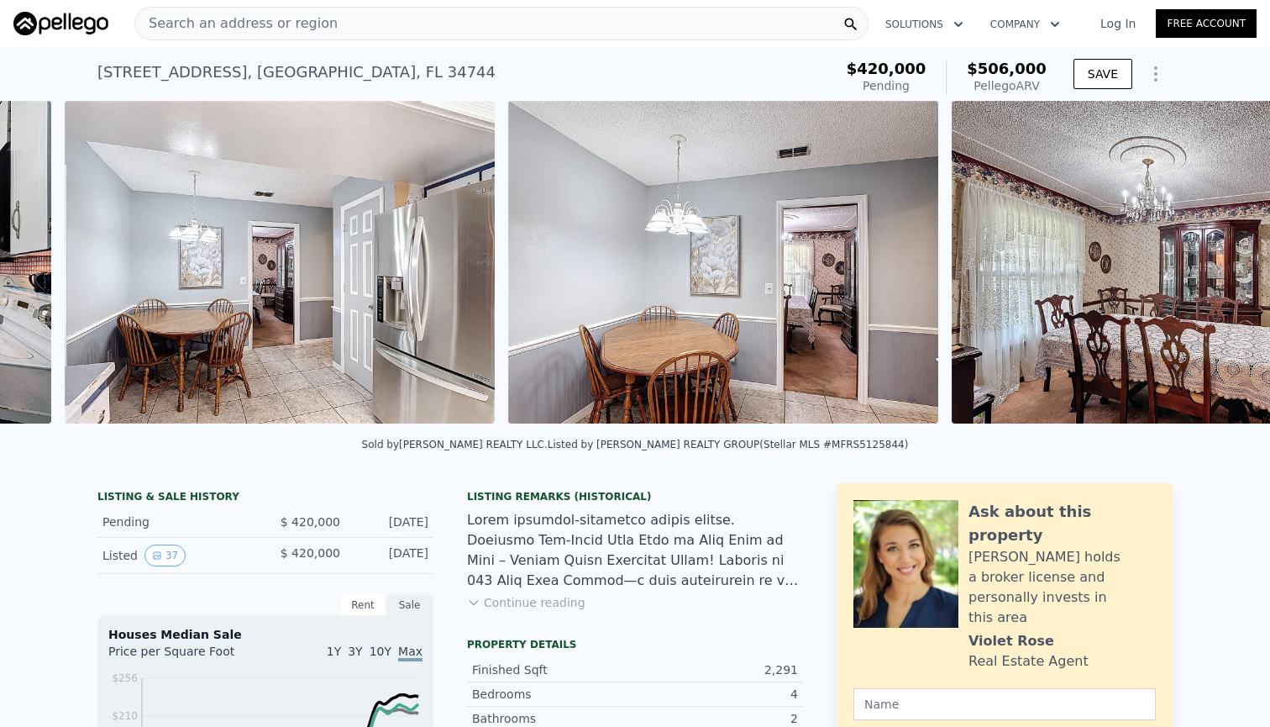
scroll to position [0, 6237]
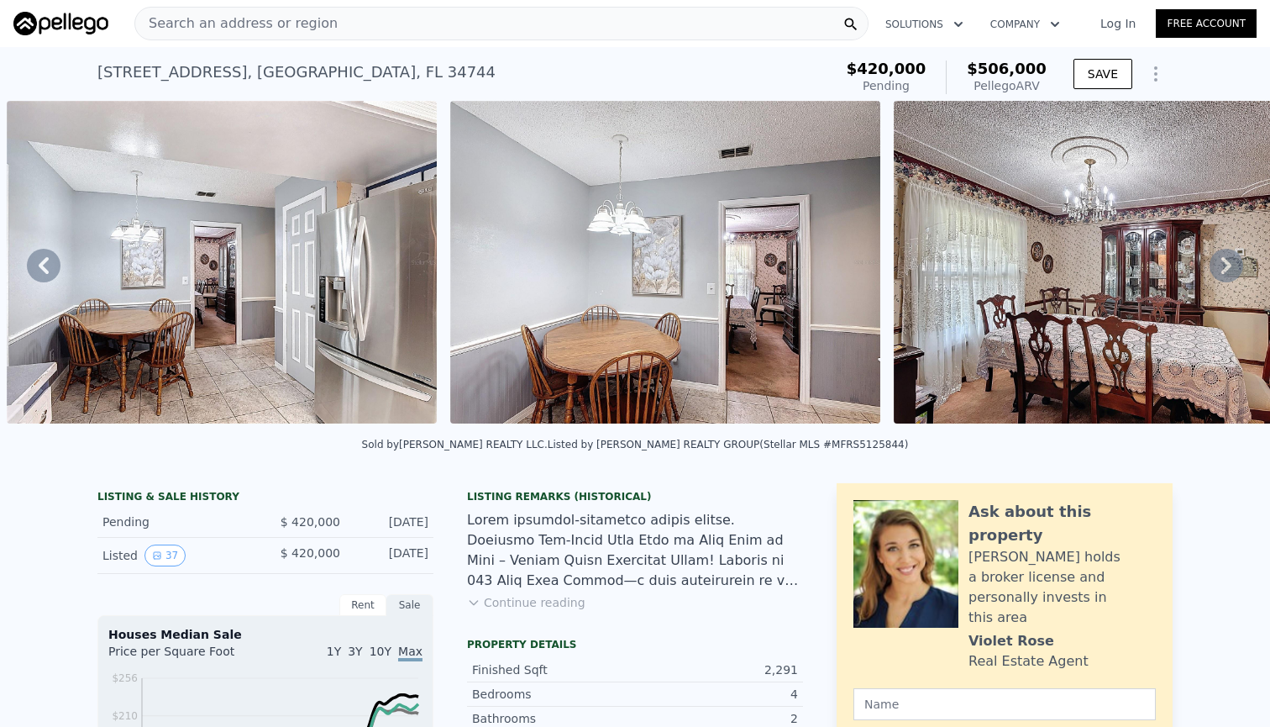
click at [1067, 269] on icon at bounding box center [1227, 266] width 34 height 34
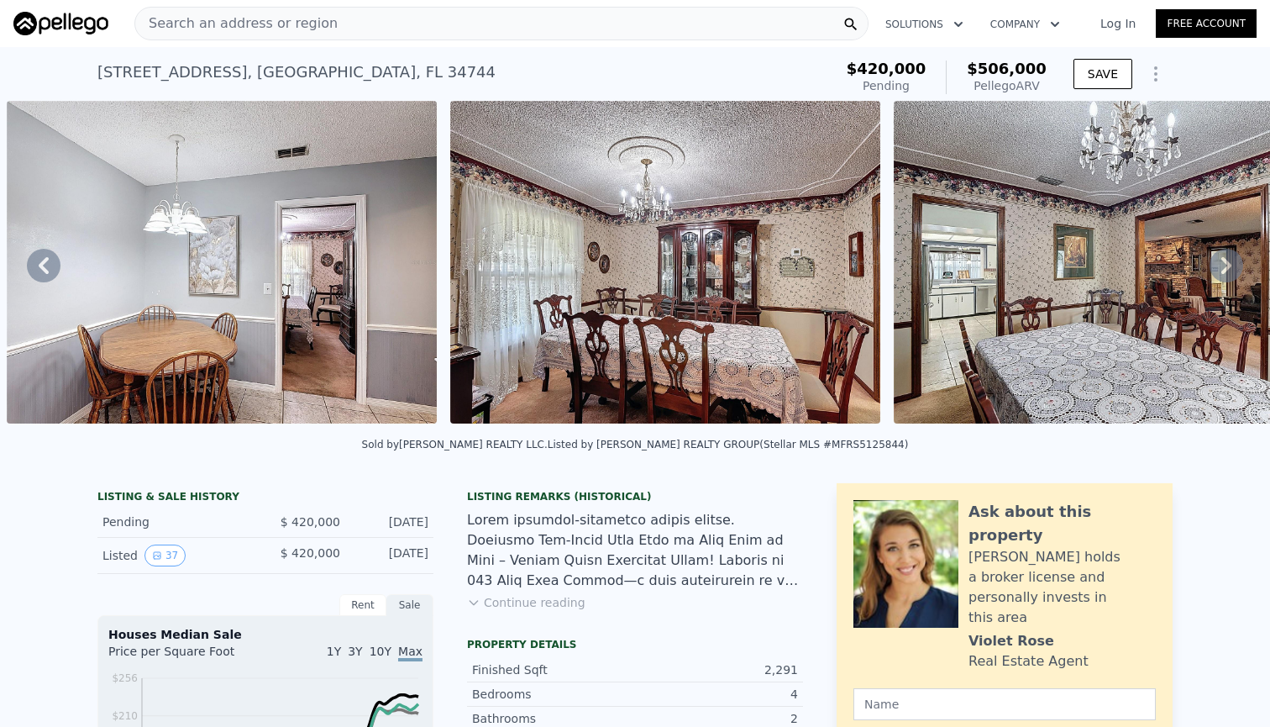
click at [1067, 269] on icon at bounding box center [1227, 266] width 34 height 34
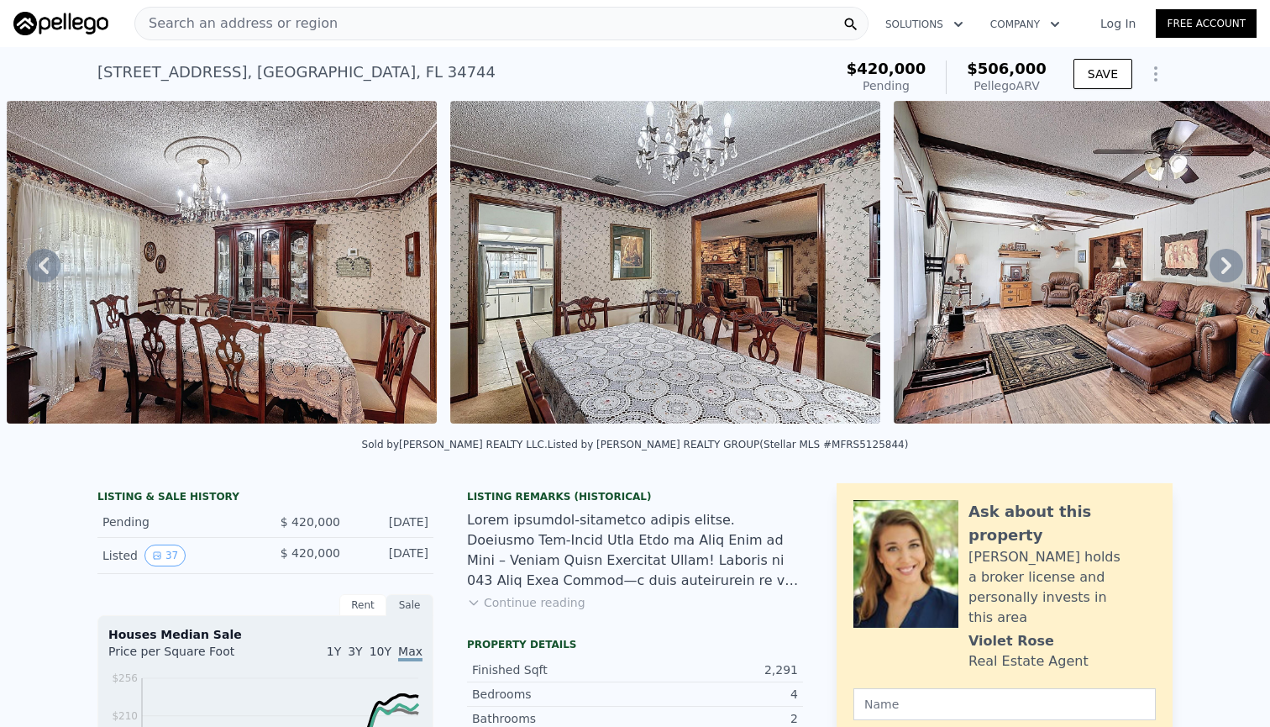
click at [1067, 269] on icon at bounding box center [1227, 266] width 34 height 34
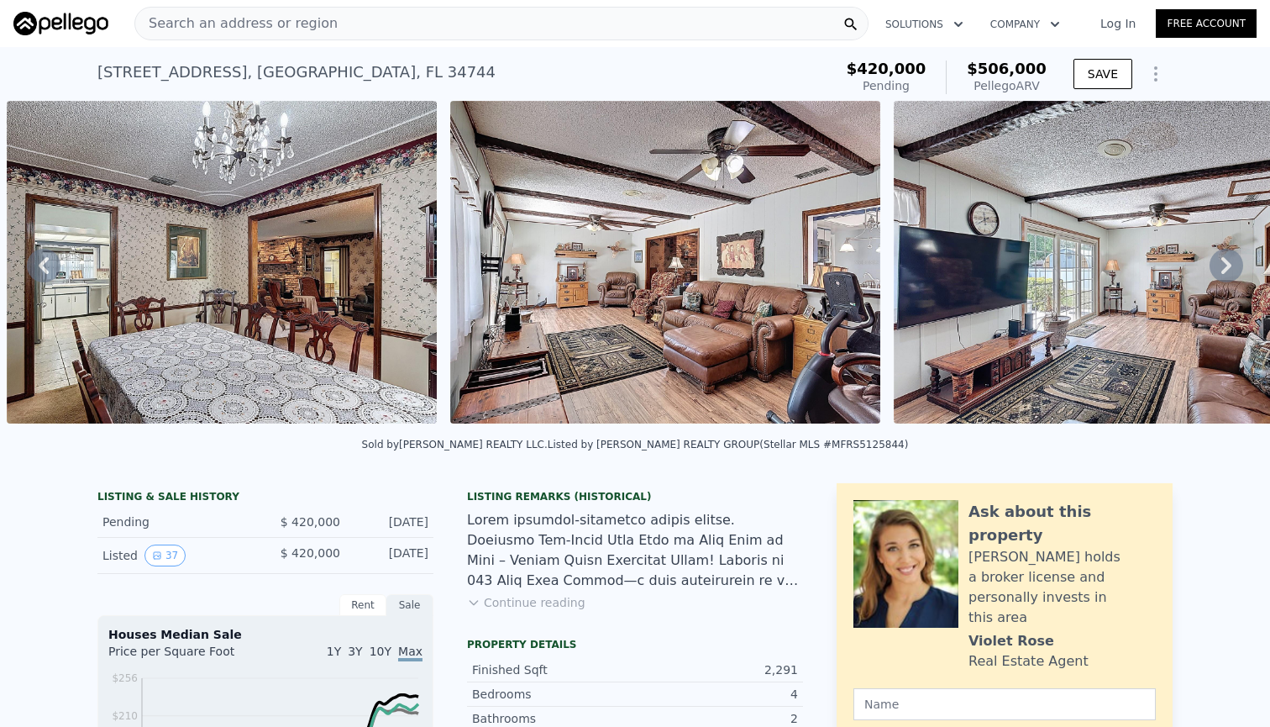
click at [1067, 269] on icon at bounding box center [1227, 266] width 34 height 34
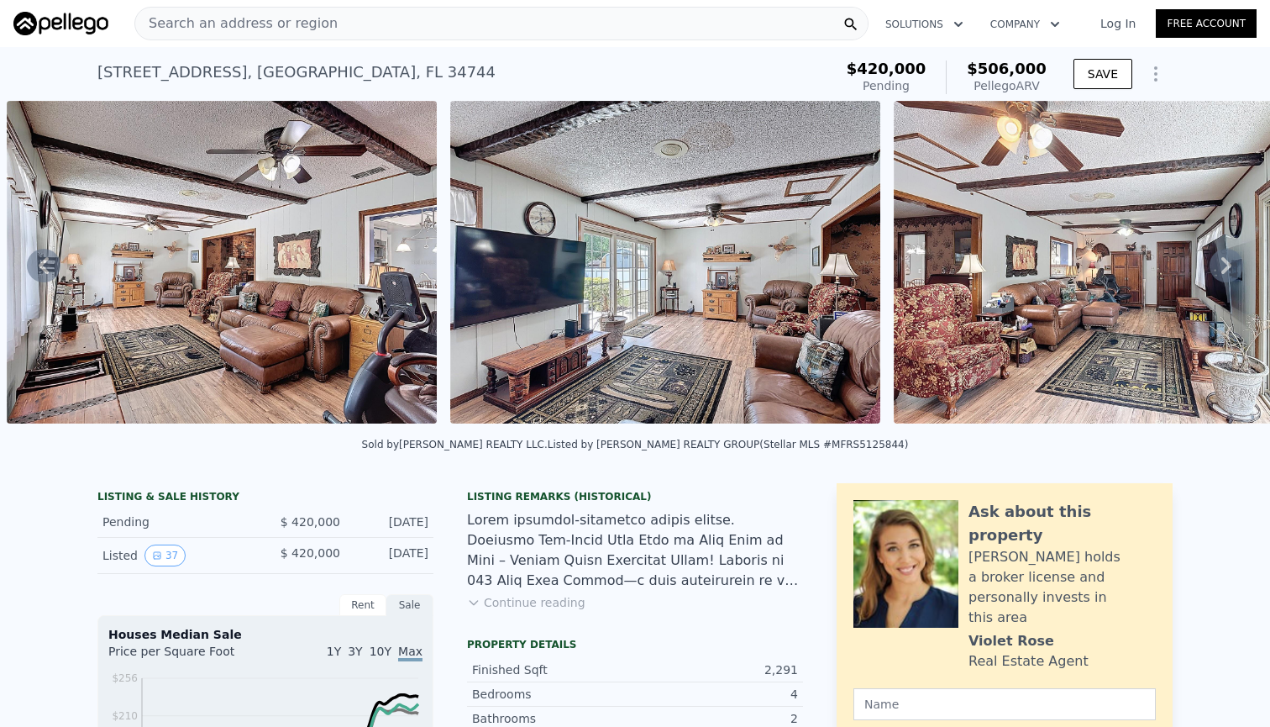
click at [1067, 269] on icon at bounding box center [1227, 266] width 34 height 34
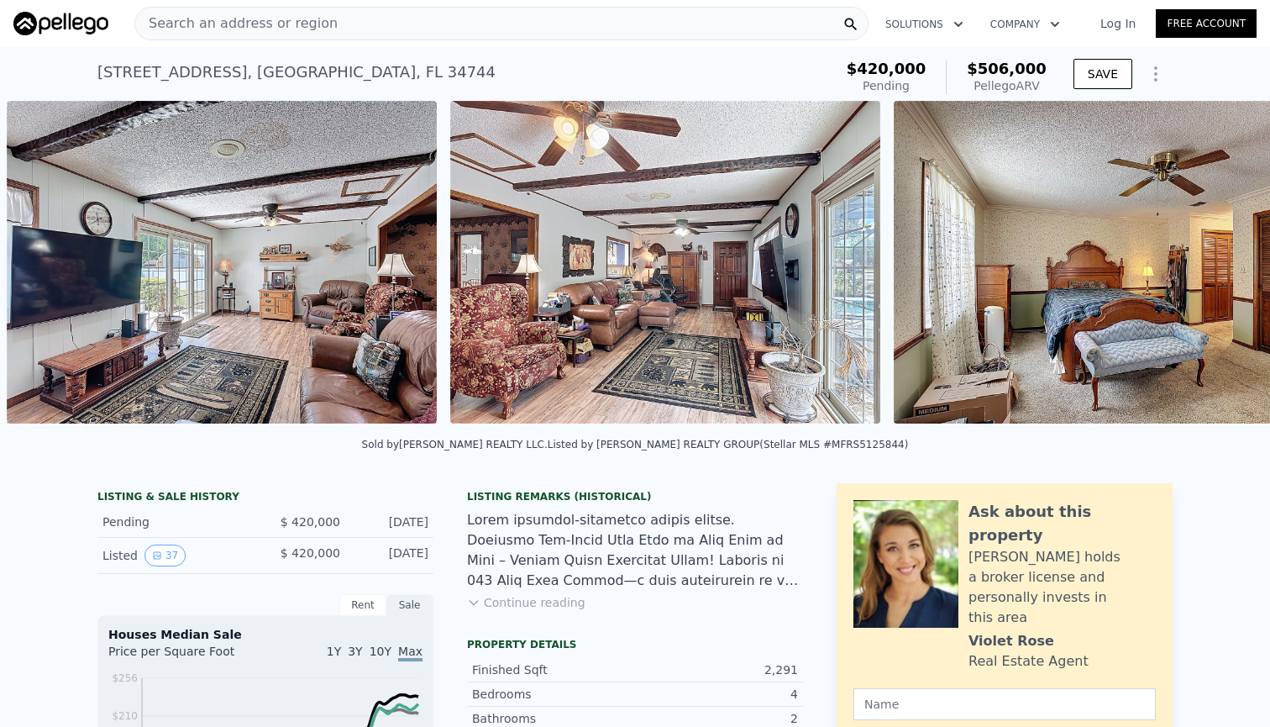
click at [1067, 269] on img at bounding box center [1109, 262] width 430 height 323
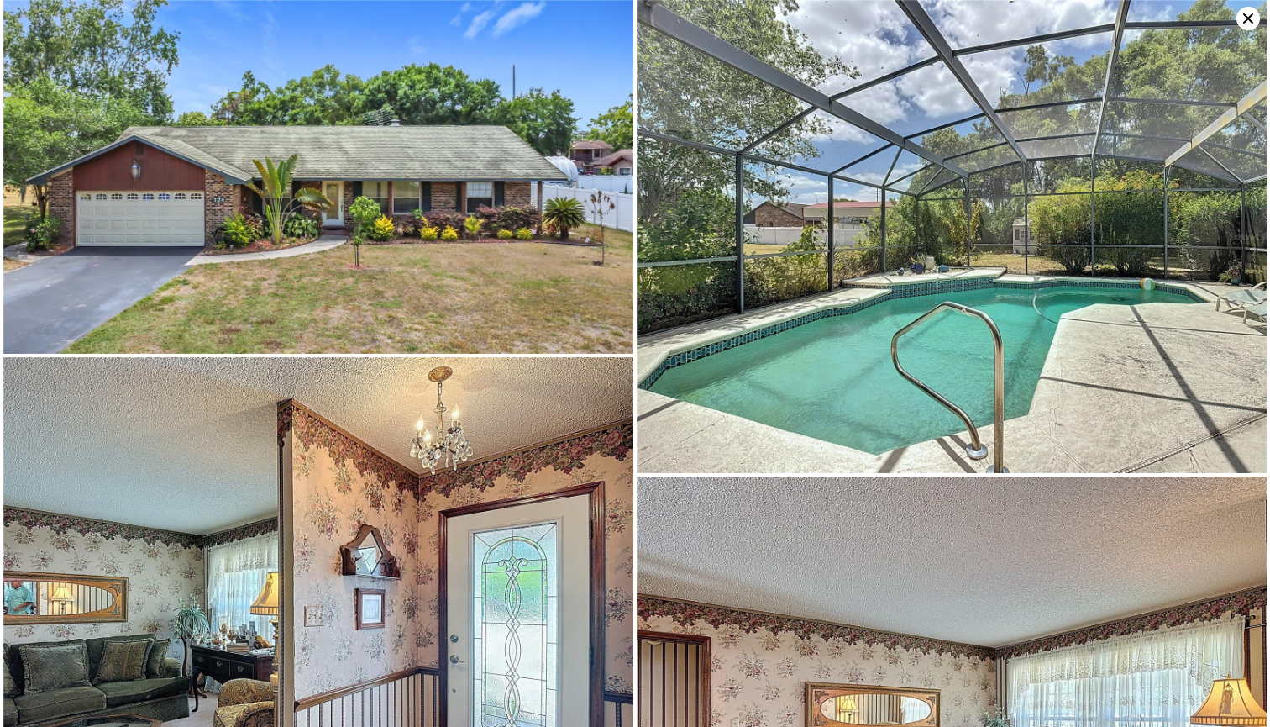
scroll to position [0, 0]
click at [1067, 22] on icon at bounding box center [1248, 18] width 10 height 10
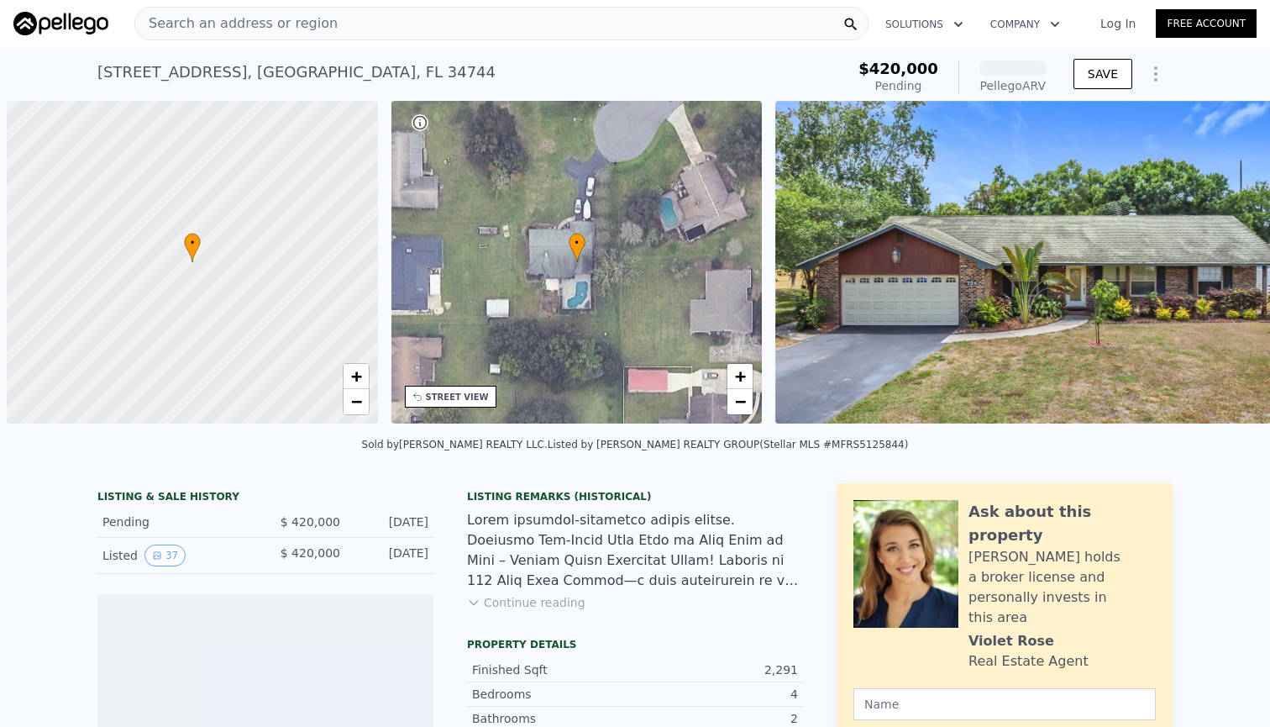
scroll to position [0, 7]
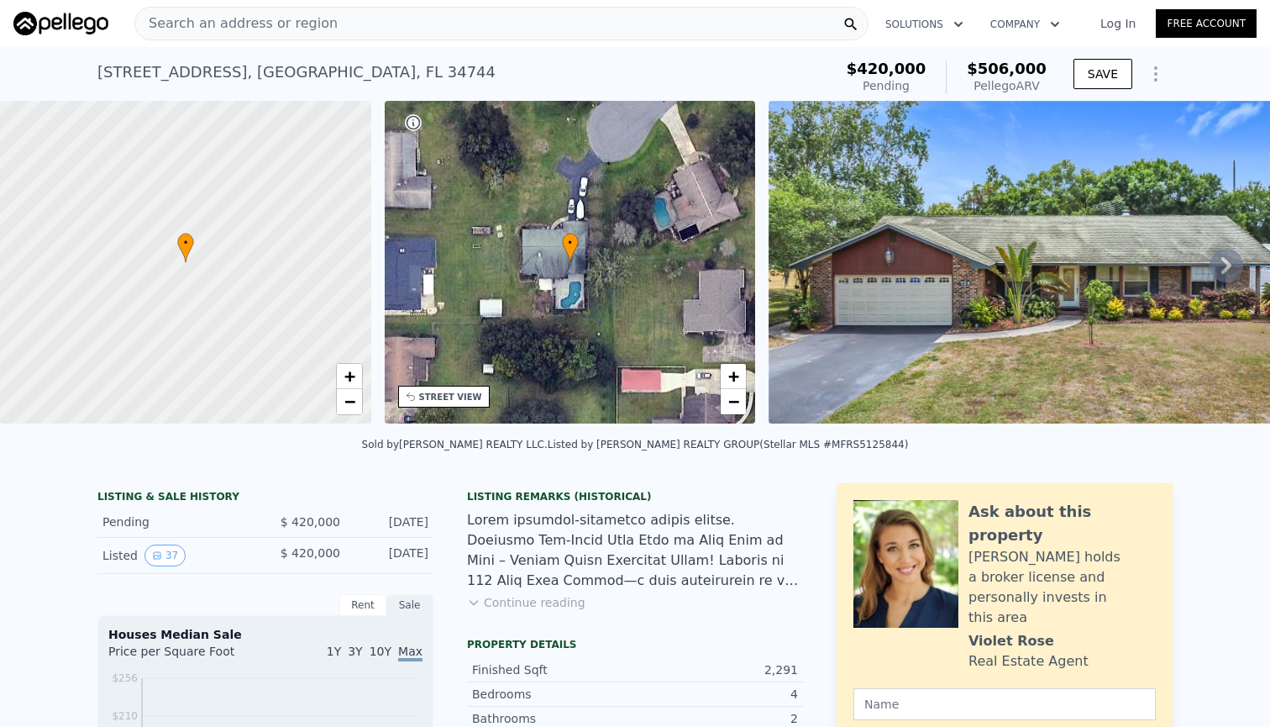
click at [659, 33] on div "Search an address or region" at bounding box center [501, 24] width 734 height 34
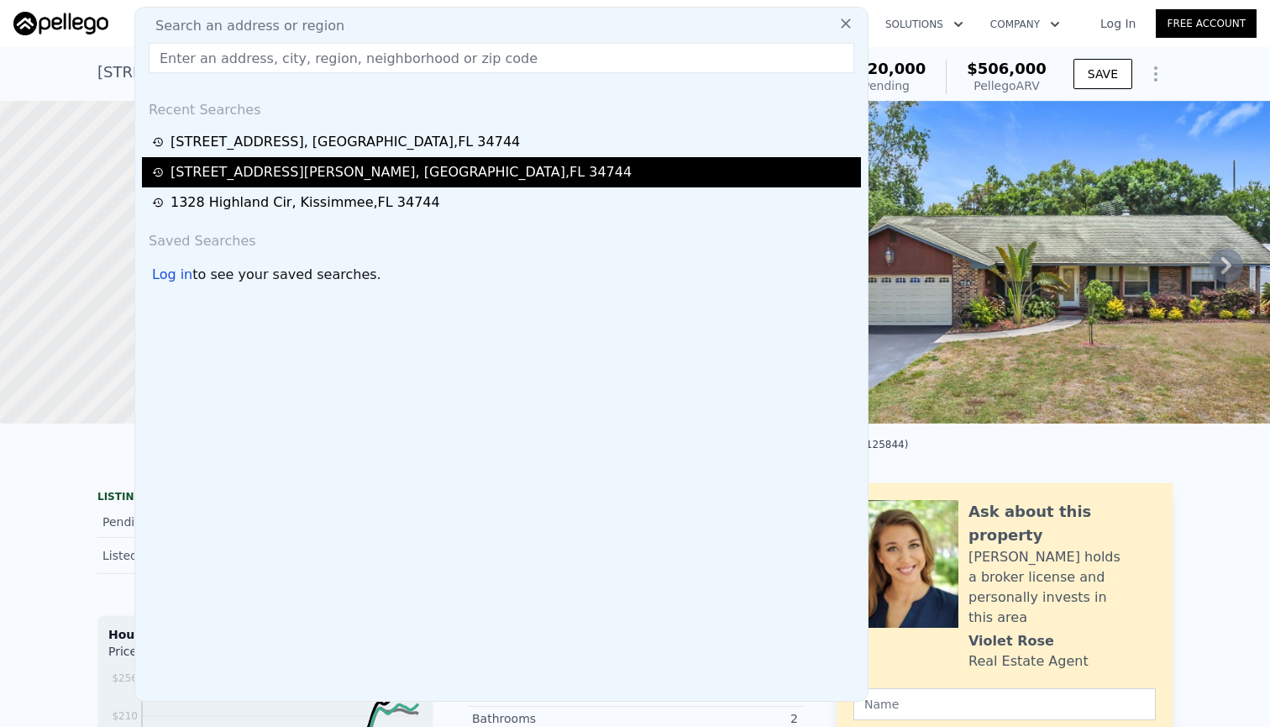
click at [393, 175] on div "[STREET_ADDRESS][PERSON_NAME]" at bounding box center [401, 172] width 461 height 20
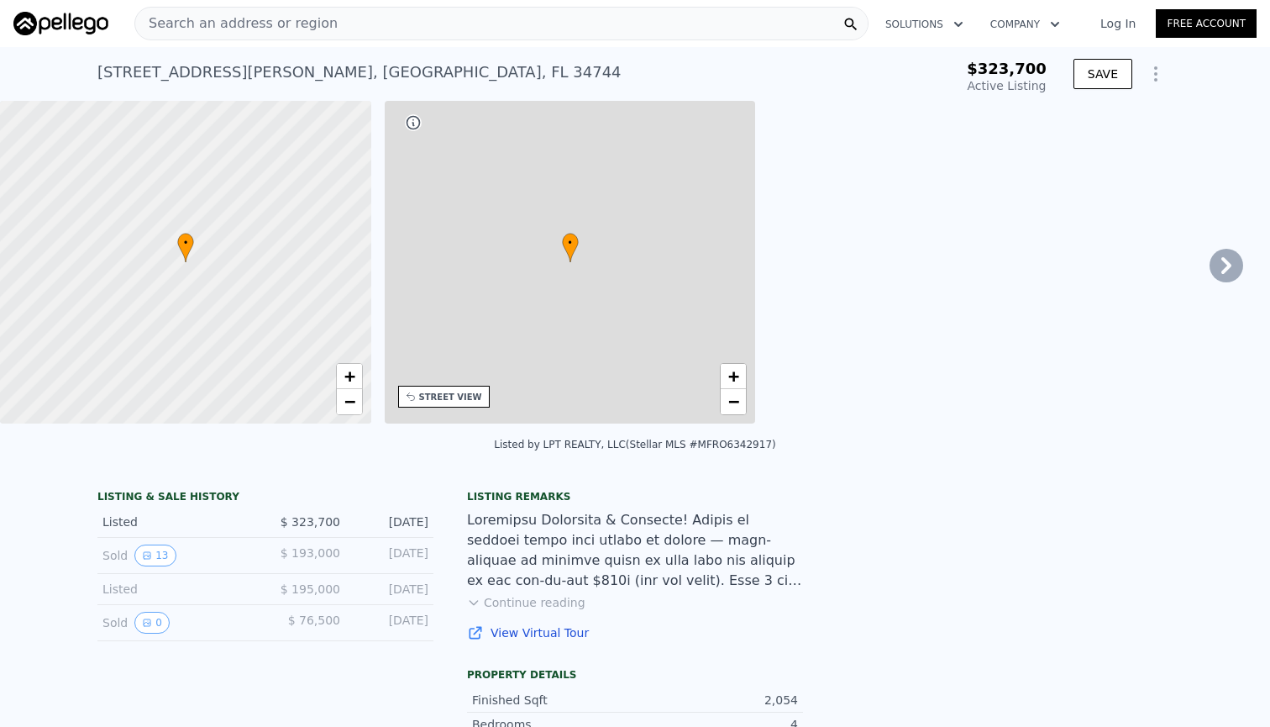
type input "-$ 343,465"
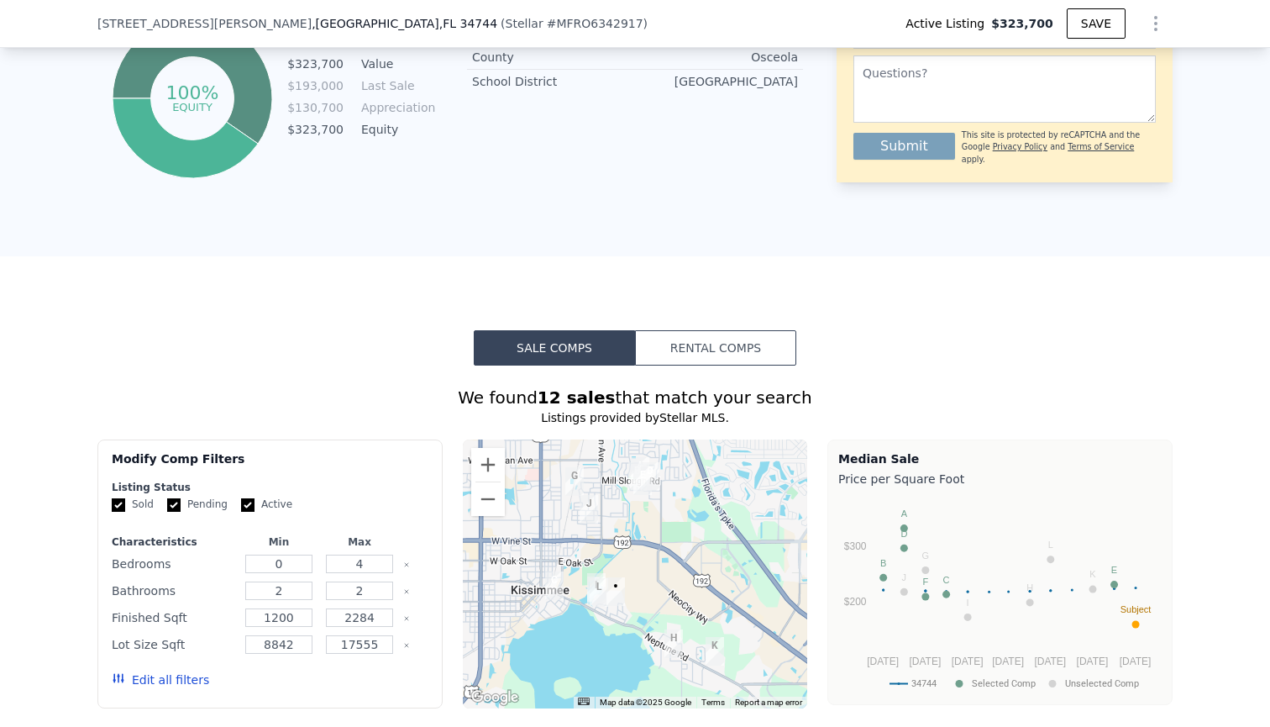
scroll to position [643, 0]
